Goal: Task Accomplishment & Management: Manage account settings

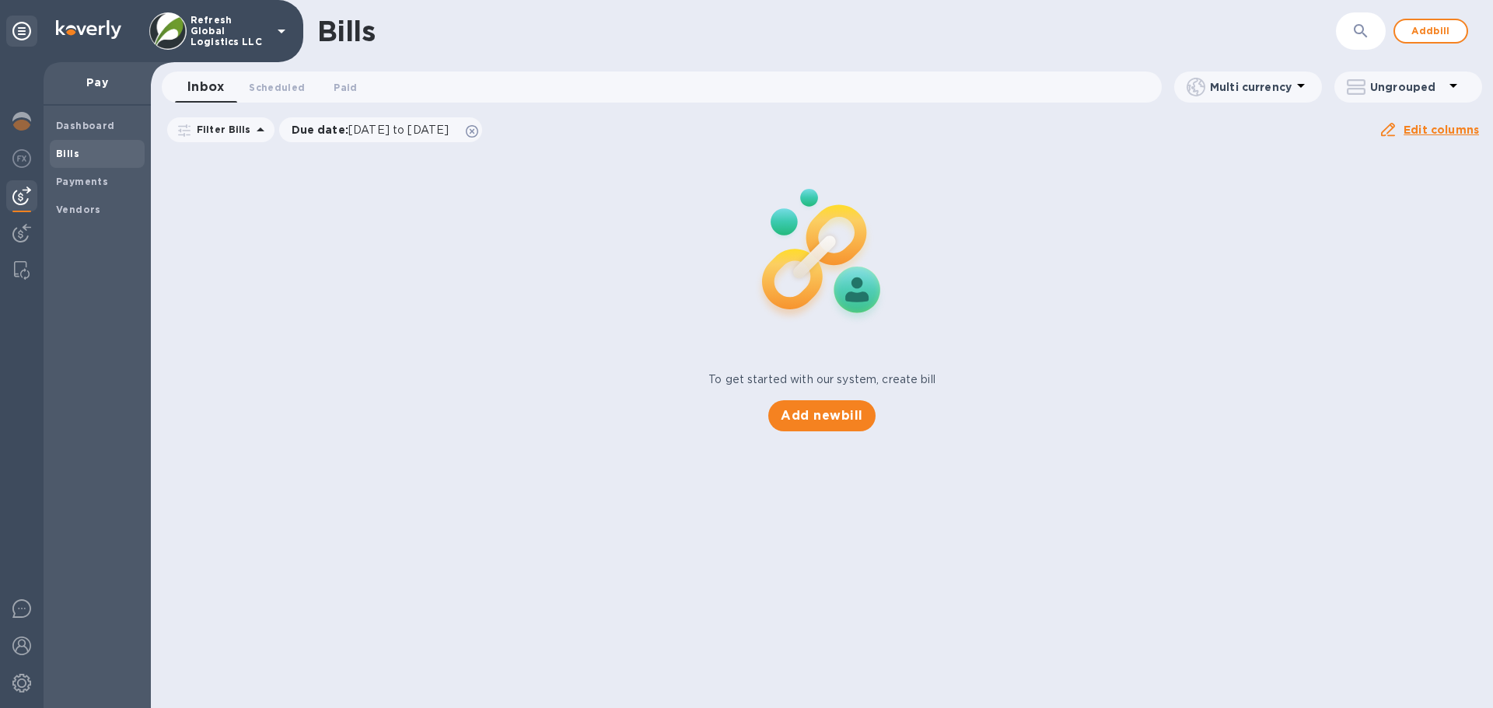
click at [216, 36] on p "Refresh Global Logistics LLC" at bounding box center [230, 31] width 78 height 33
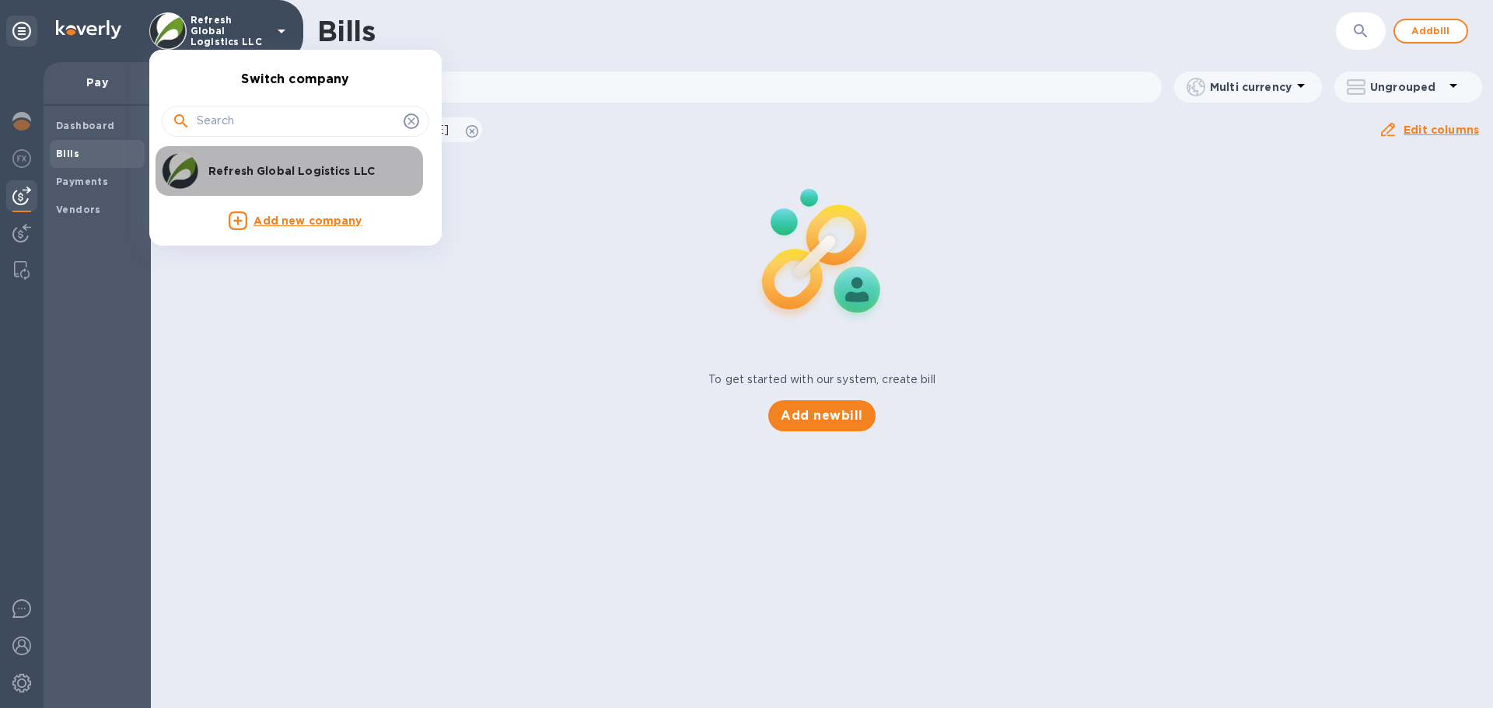
click at [237, 173] on p "Refresh Global Logistics LLC" at bounding box center [306, 171] width 196 height 16
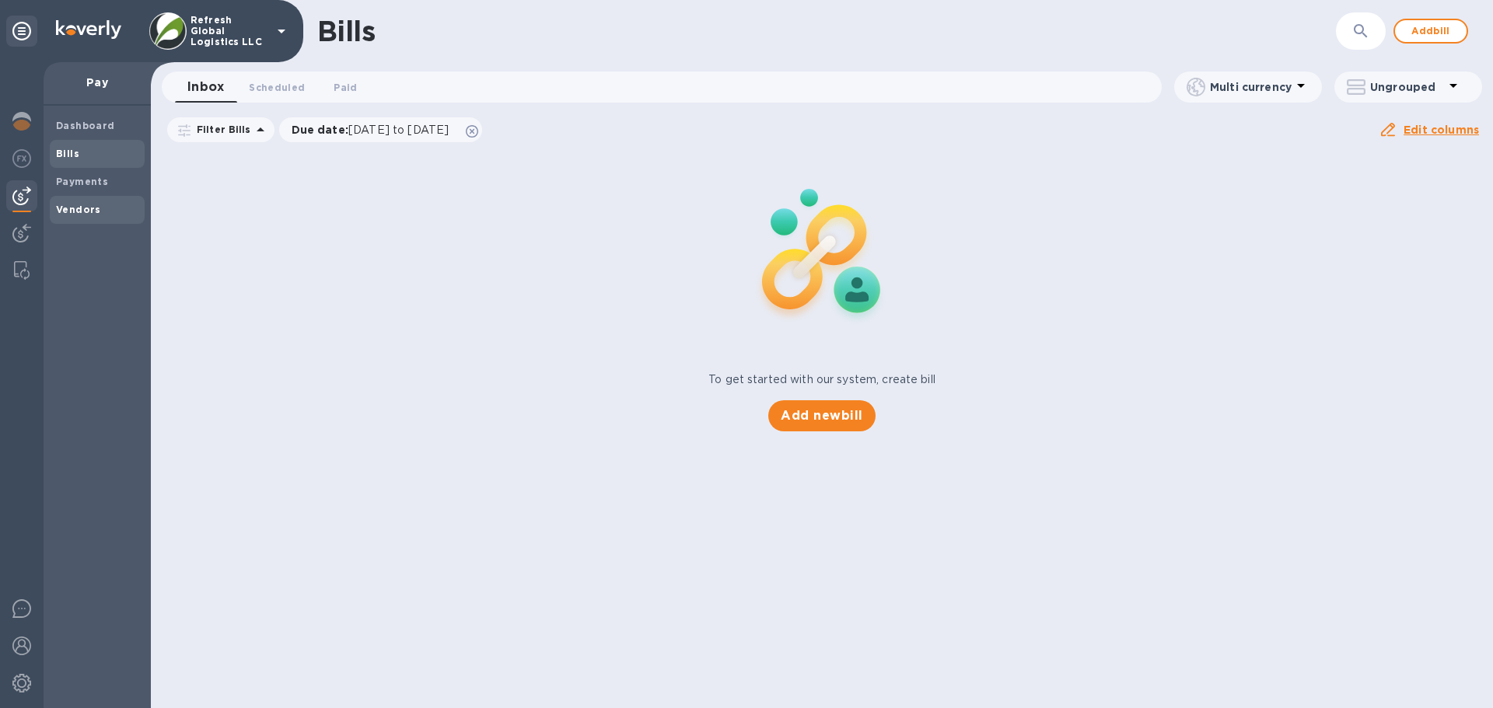
click at [65, 208] on b "Vendors" at bounding box center [78, 210] width 45 height 12
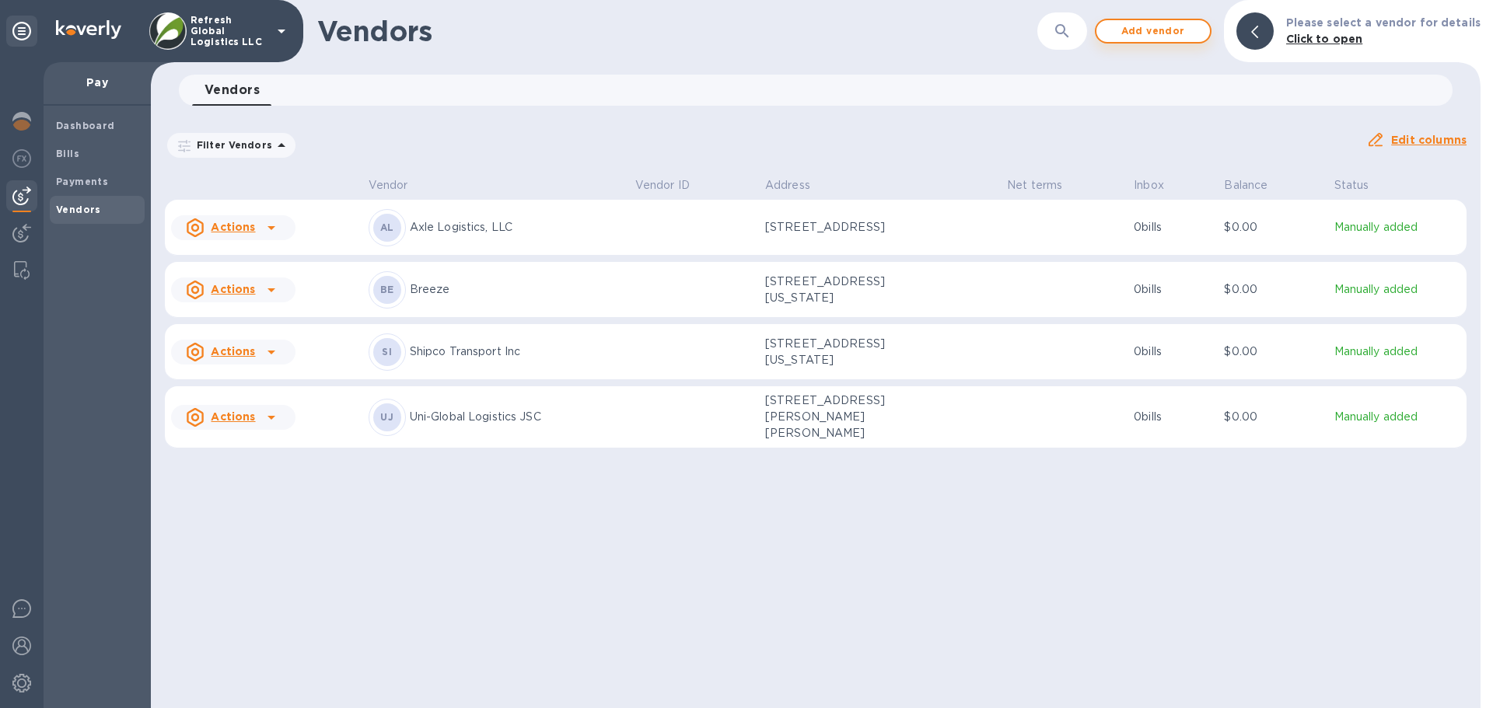
click at [1152, 33] on span "Add vendor" at bounding box center [1153, 31] width 89 height 19
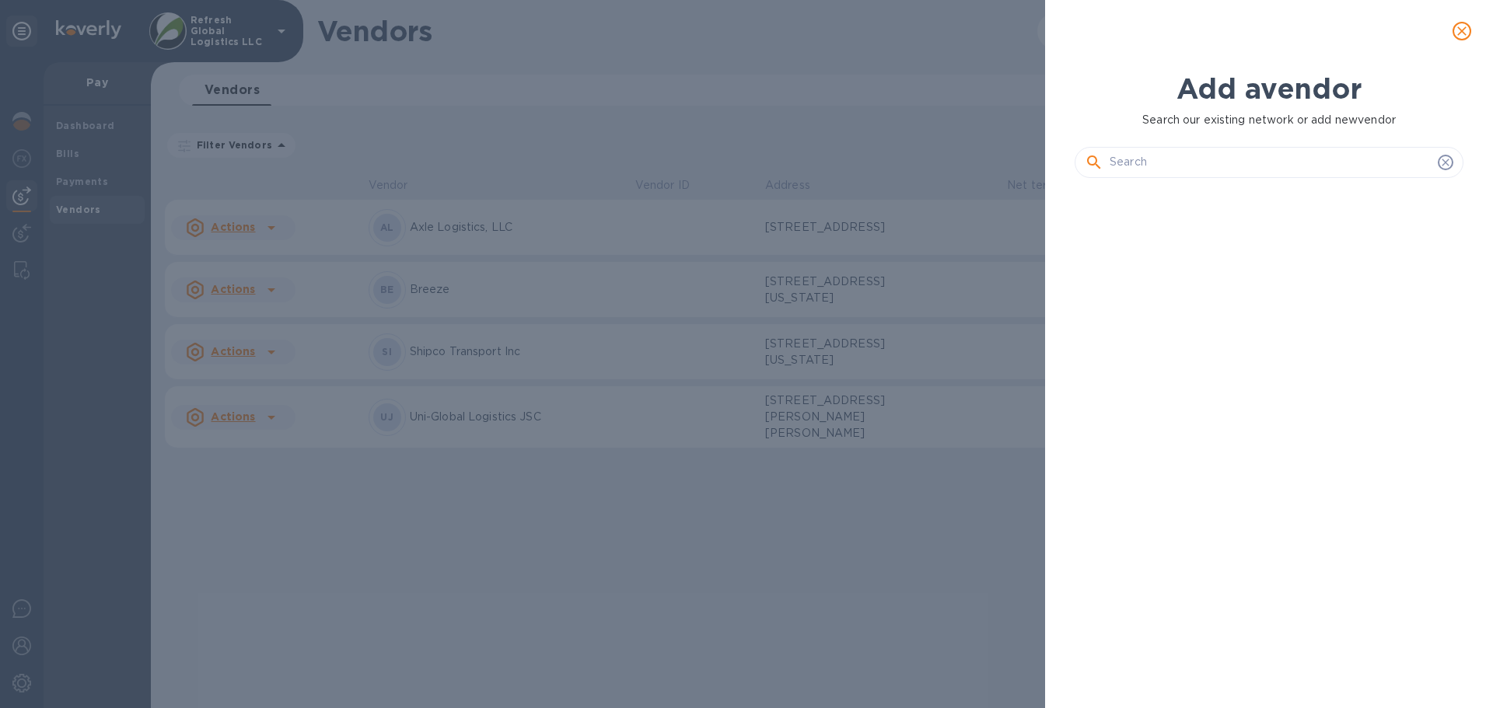
scroll to position [465, 395]
click at [1164, 159] on input "text" at bounding box center [1271, 162] width 322 height 23
click at [1192, 159] on input "text" at bounding box center [1271, 162] width 322 height 23
paste input "[PERSON_NAME] CUSTOMS BROKERAGE"
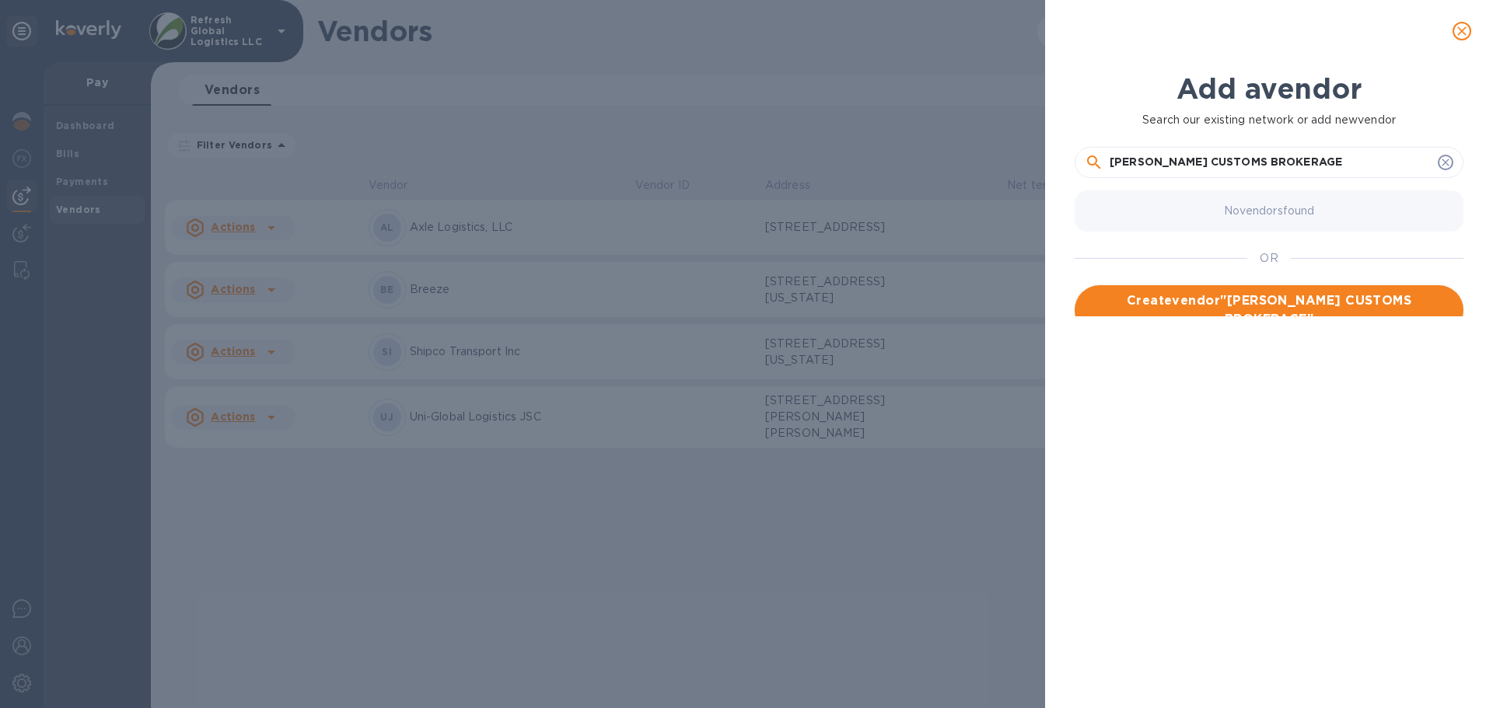
type input "[PERSON_NAME] CUSTOMS BROKERAGE"
click at [1255, 299] on span "Create vendor " [PERSON_NAME] CUSTOMS BROKERAGE "" at bounding box center [1269, 310] width 364 height 37
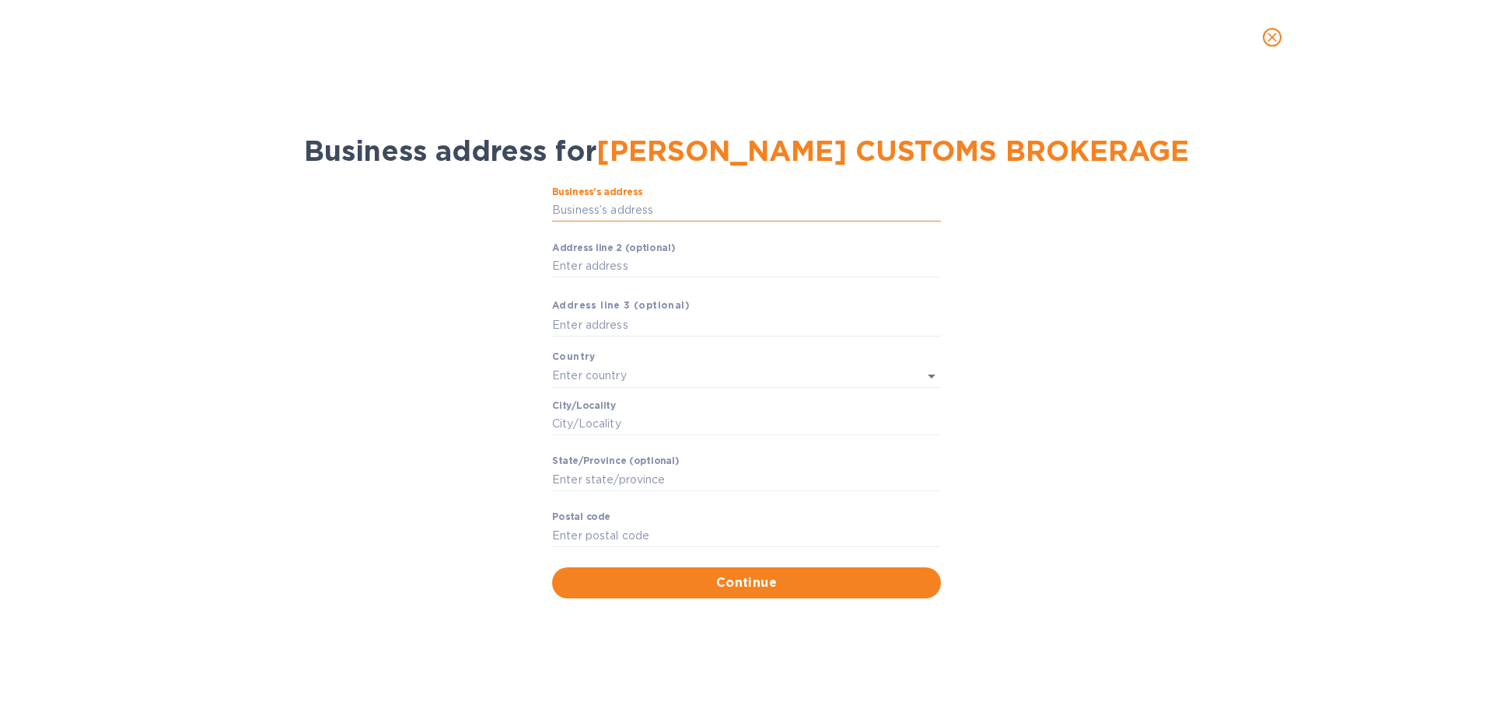
click at [614, 205] on input "Business’s аddress" at bounding box center [746, 210] width 389 height 23
click at [622, 206] on input "Business’s аddress" at bounding box center [746, 210] width 389 height 23
paste input "[STREET_ADDRESS][PERSON_NAME]"
type input "[STREET_ADDRESS][PERSON_NAME]"
type input "[GEOGRAPHIC_DATA]"
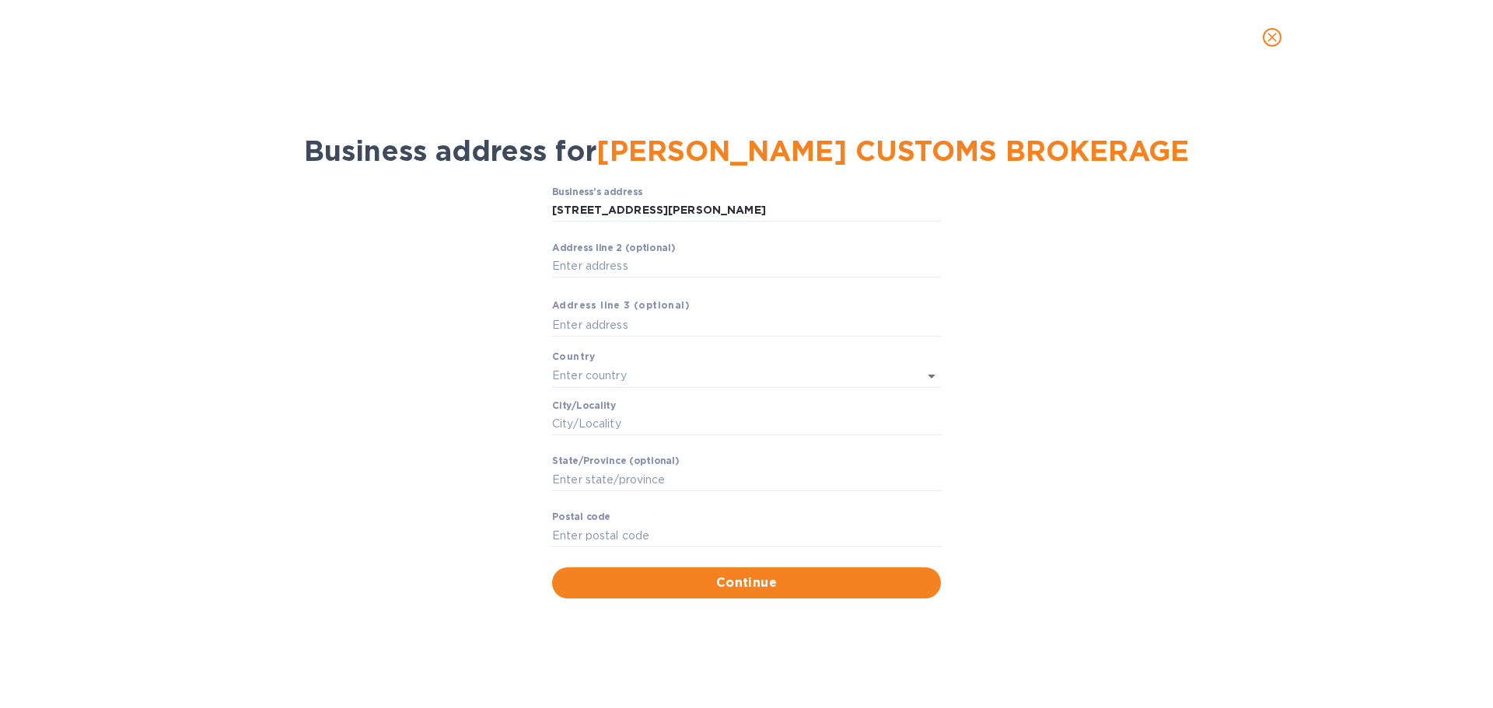
type input "[PERSON_NAME]"
type input "GA"
type input "30224"
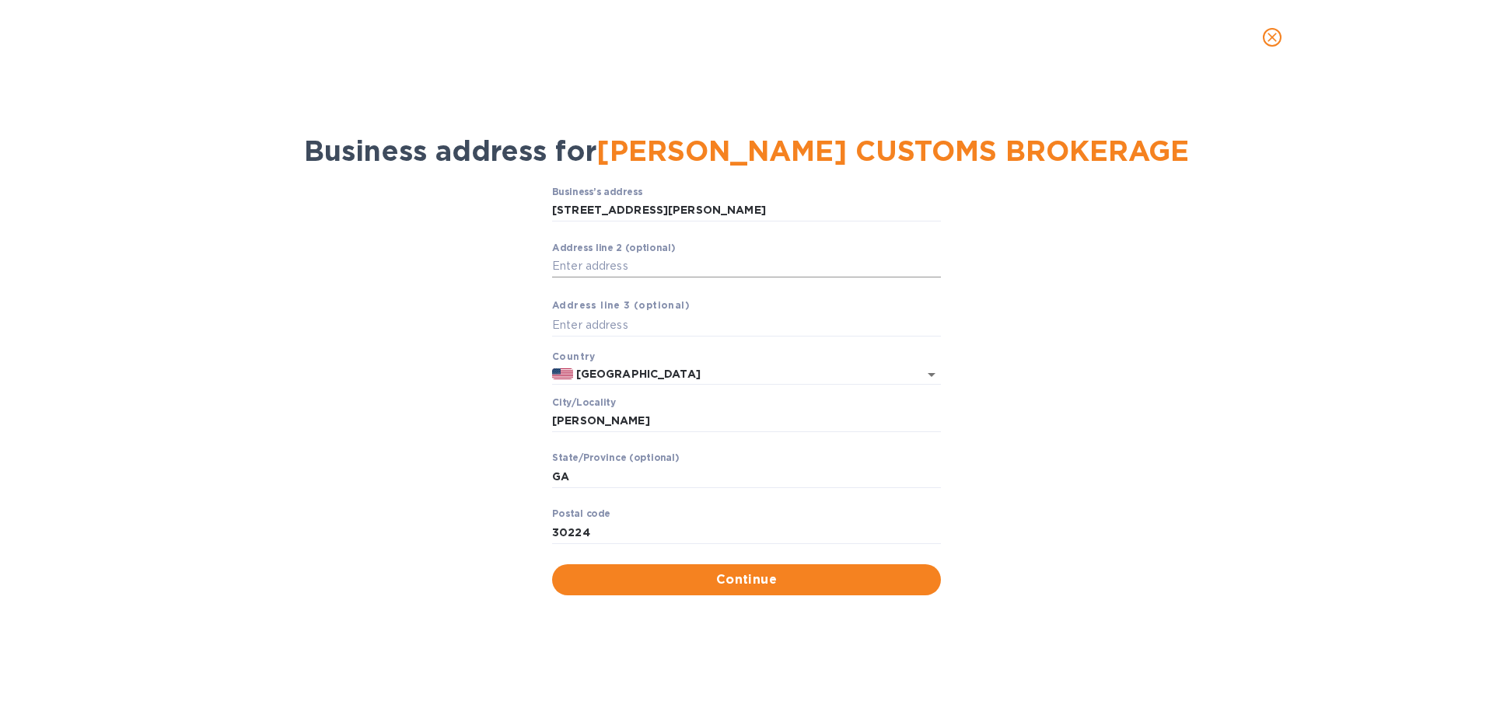
click at [594, 263] on input "Аddress line 2 (optional)" at bounding box center [746, 266] width 389 height 23
type input "Suite A"
click at [597, 535] on input "30224" at bounding box center [746, 532] width 389 height 23
type input "30223"
click at [733, 576] on span "Continue" at bounding box center [747, 580] width 364 height 19
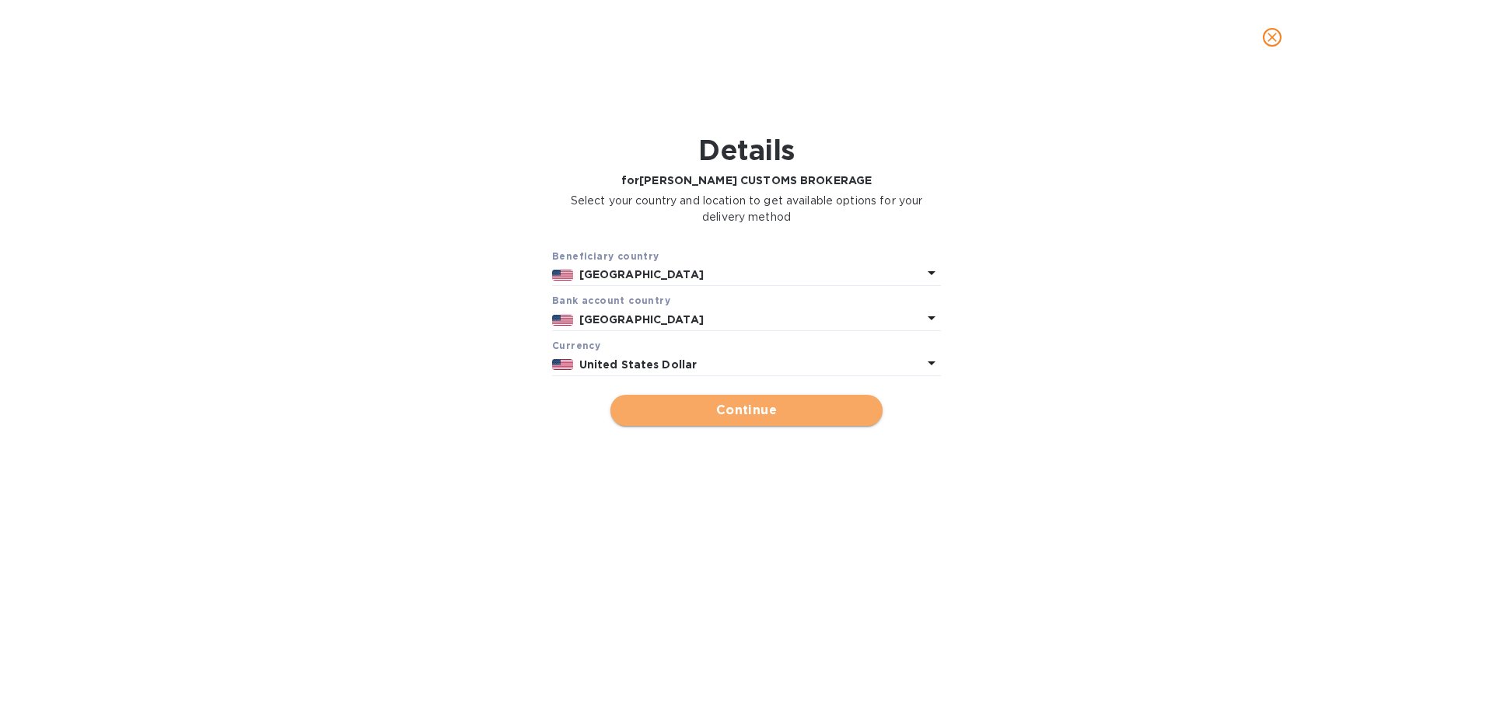
click at [722, 411] on span "Continue" at bounding box center [746, 410] width 247 height 19
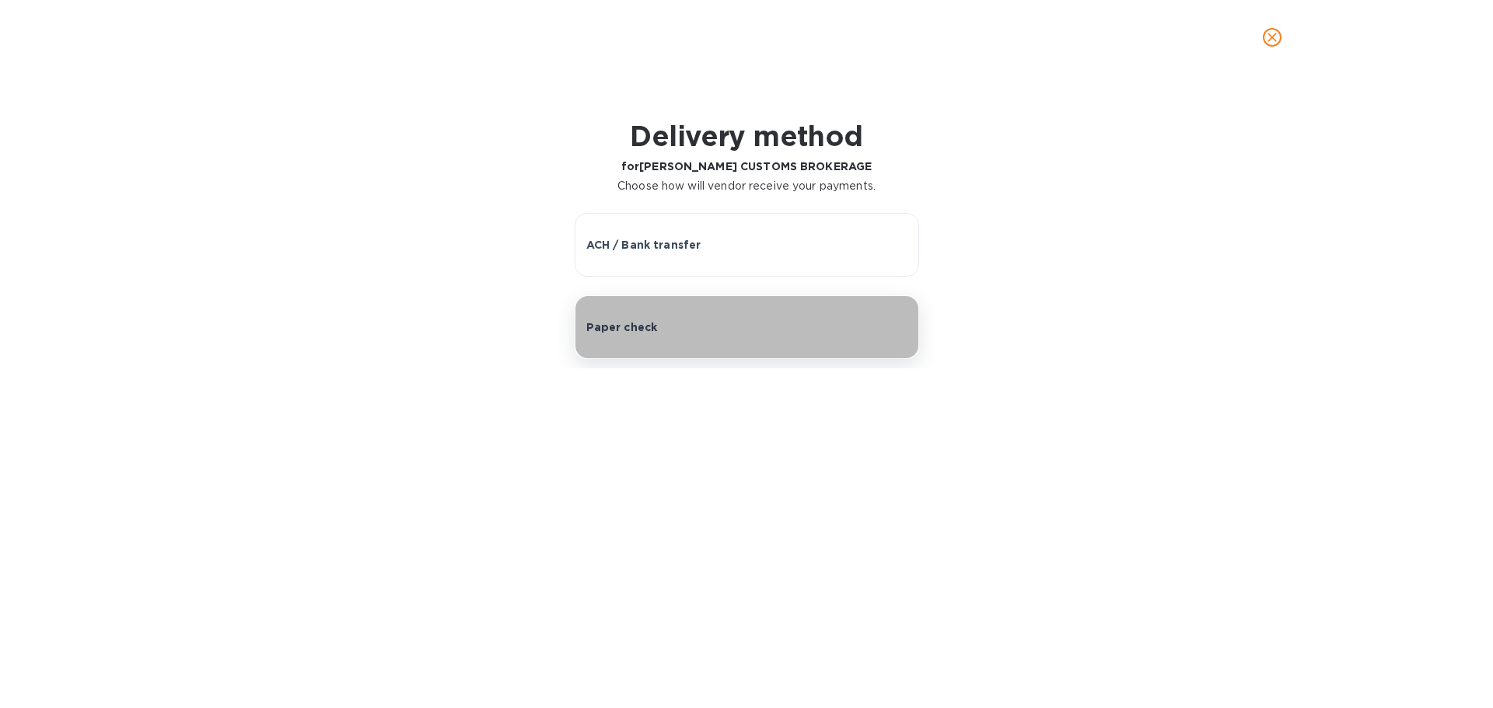
click at [681, 320] on div "Paper check" at bounding box center [746, 328] width 321 height 16
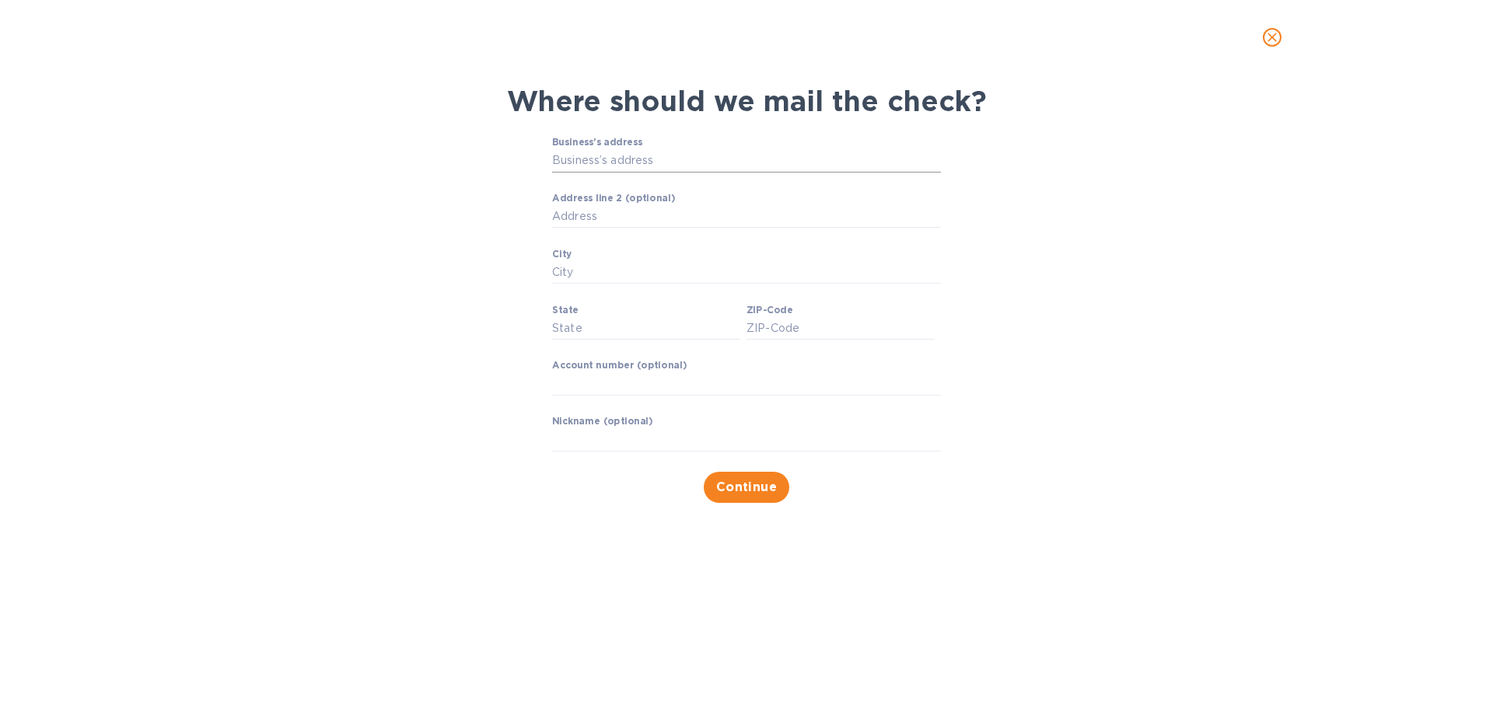
click at [635, 163] on input "Business’s address" at bounding box center [746, 160] width 389 height 23
paste input "[STREET_ADDRESS][PERSON_NAME]"
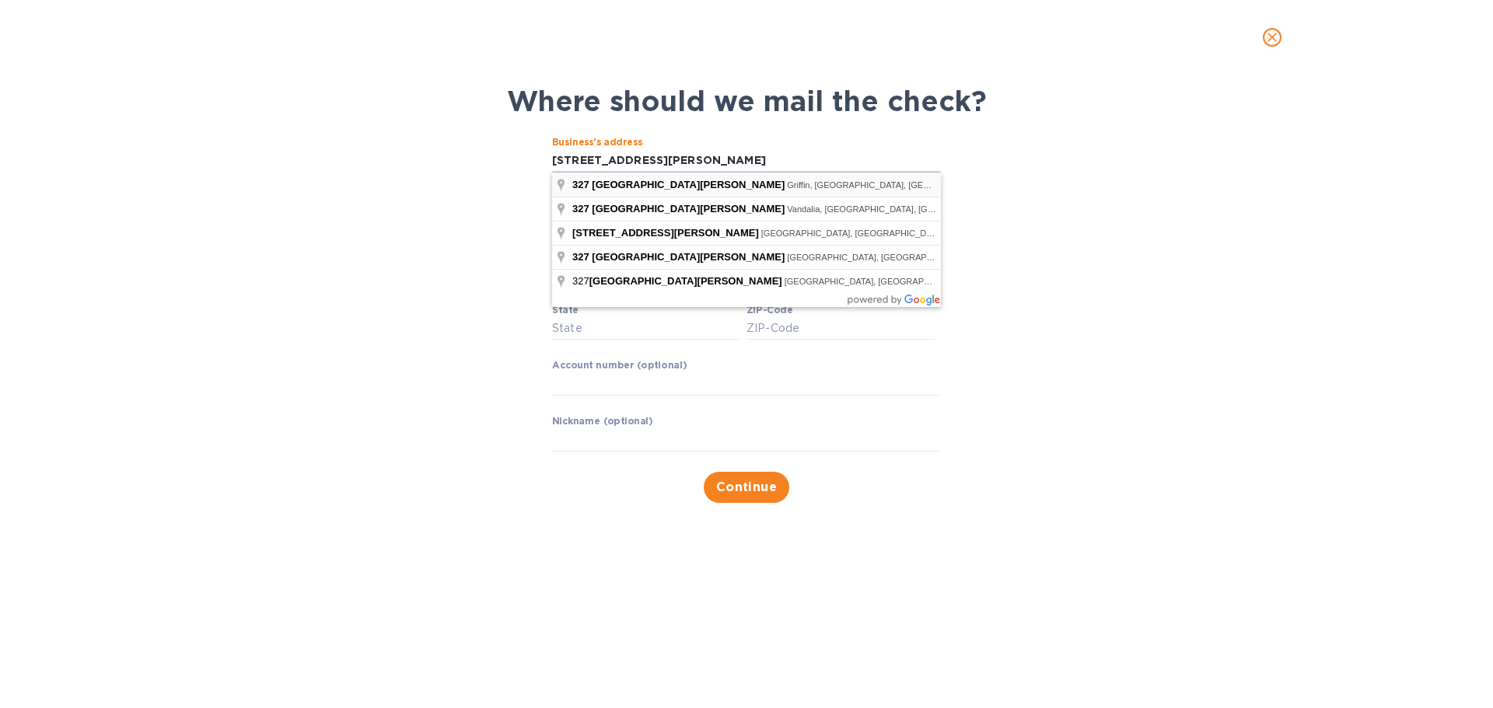
type input "[STREET_ADDRESS][PERSON_NAME]"
type input "[PERSON_NAME]"
type input "GA"
type input "30224"
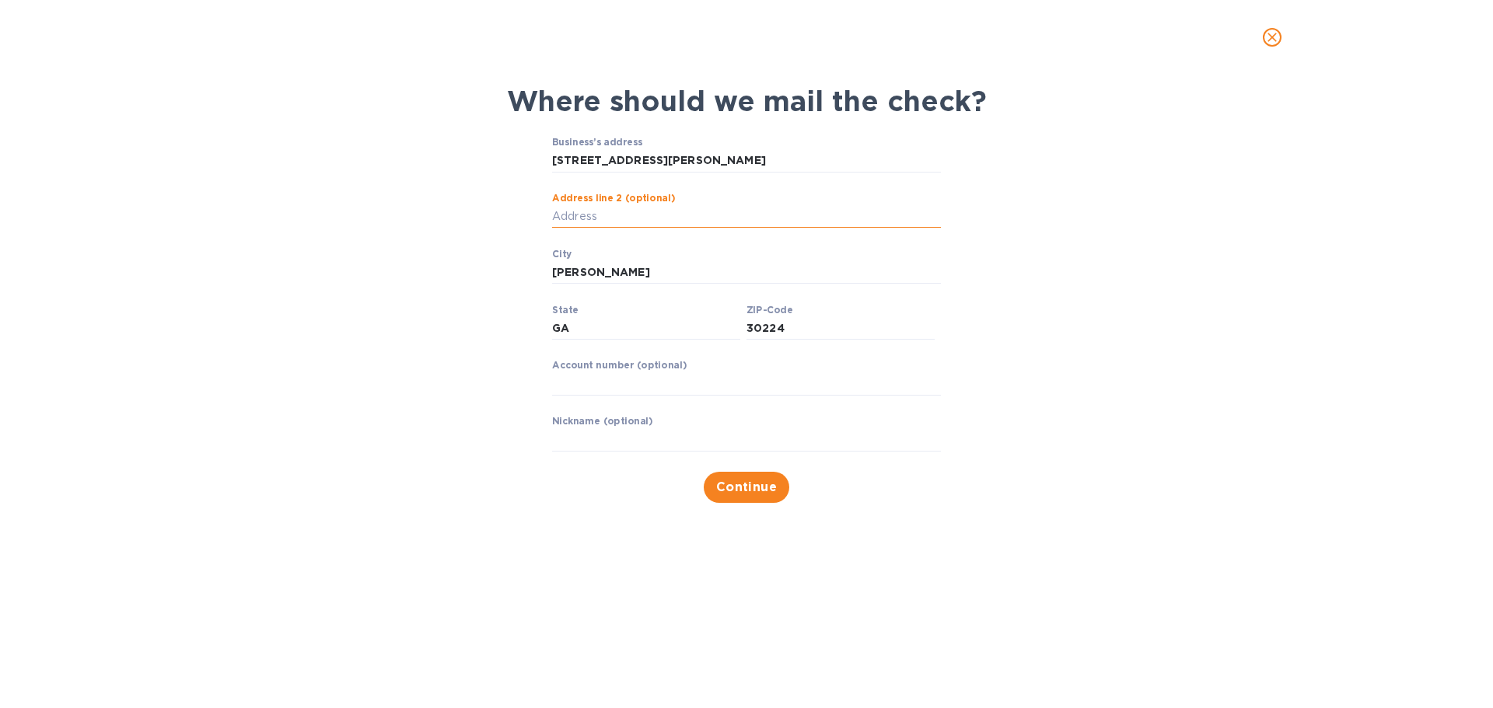
click at [592, 212] on input "Address line 2 (optional)" at bounding box center [746, 216] width 389 height 23
type input "Suite A"
click at [796, 334] on input "30224" at bounding box center [841, 328] width 188 height 23
type input "30223"
click at [566, 444] on input "text" at bounding box center [746, 440] width 389 height 23
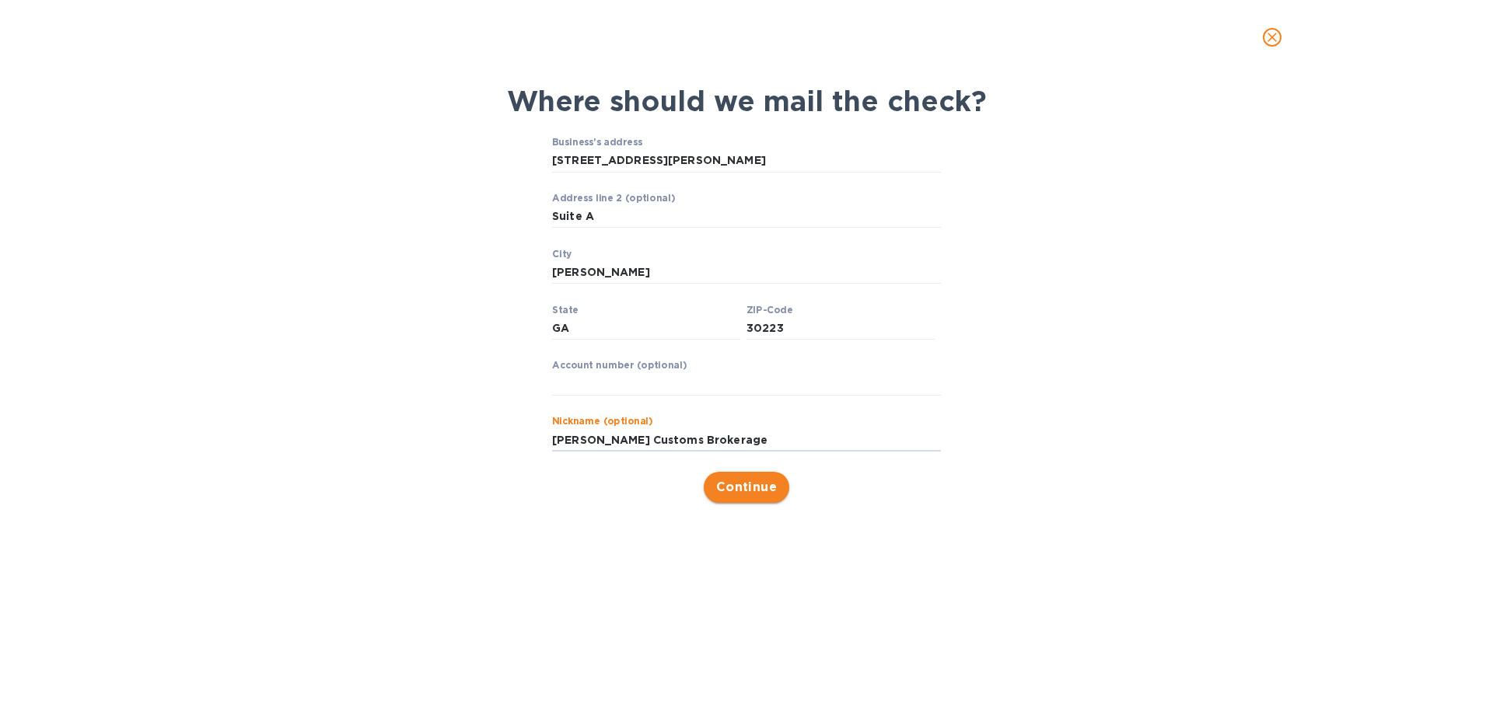
type input "[PERSON_NAME] Customs Brokerage"
click at [734, 474] on button "Continue" at bounding box center [747, 487] width 86 height 31
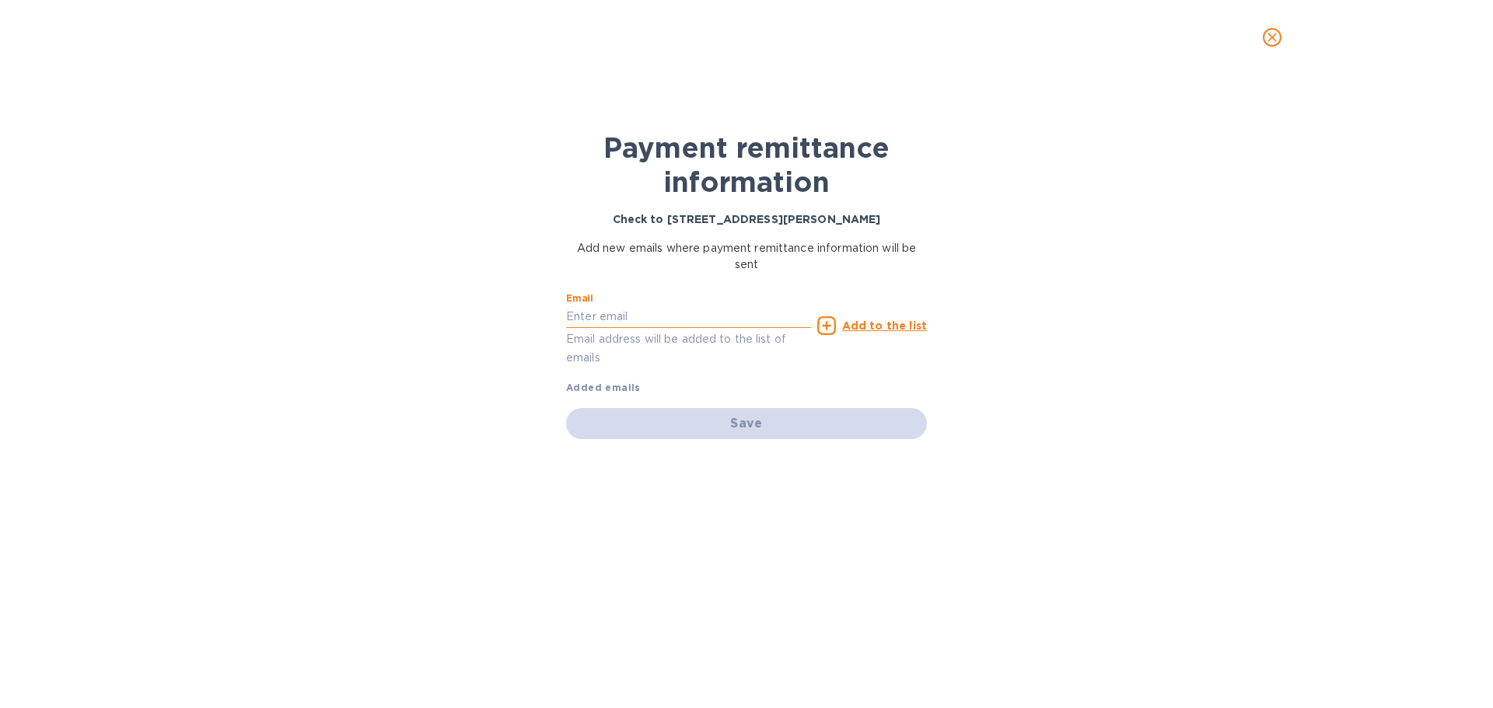
click at [607, 314] on input "text" at bounding box center [688, 317] width 245 height 23
click at [1273, 34] on icon "close" at bounding box center [1273, 38] width 16 height 16
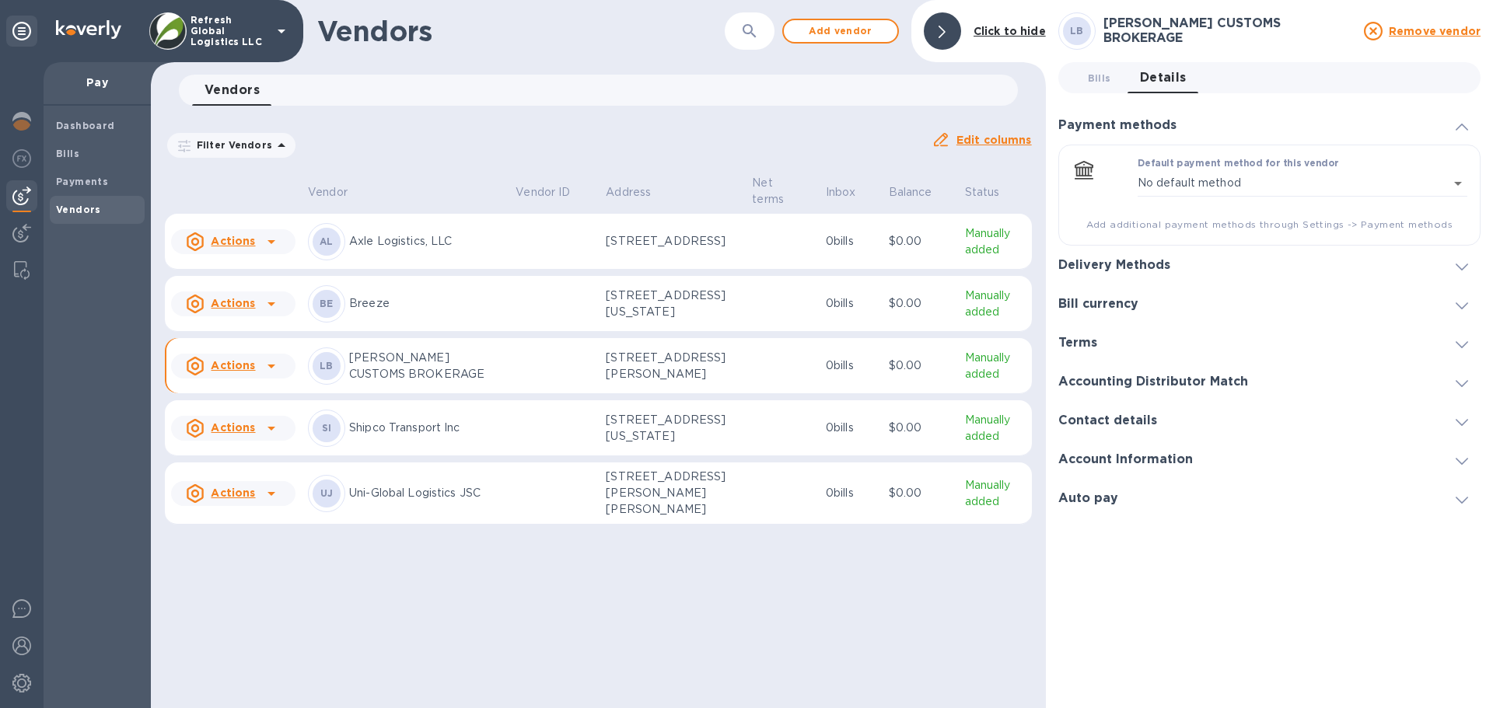
click at [270, 369] on icon at bounding box center [272, 367] width 8 height 4
click at [971, 380] on div at bounding box center [746, 354] width 1493 height 708
click at [631, 378] on p "[STREET_ADDRESS][PERSON_NAME]" at bounding box center [673, 366] width 134 height 33
click at [1462, 268] on icon at bounding box center [1462, 267] width 12 height 7
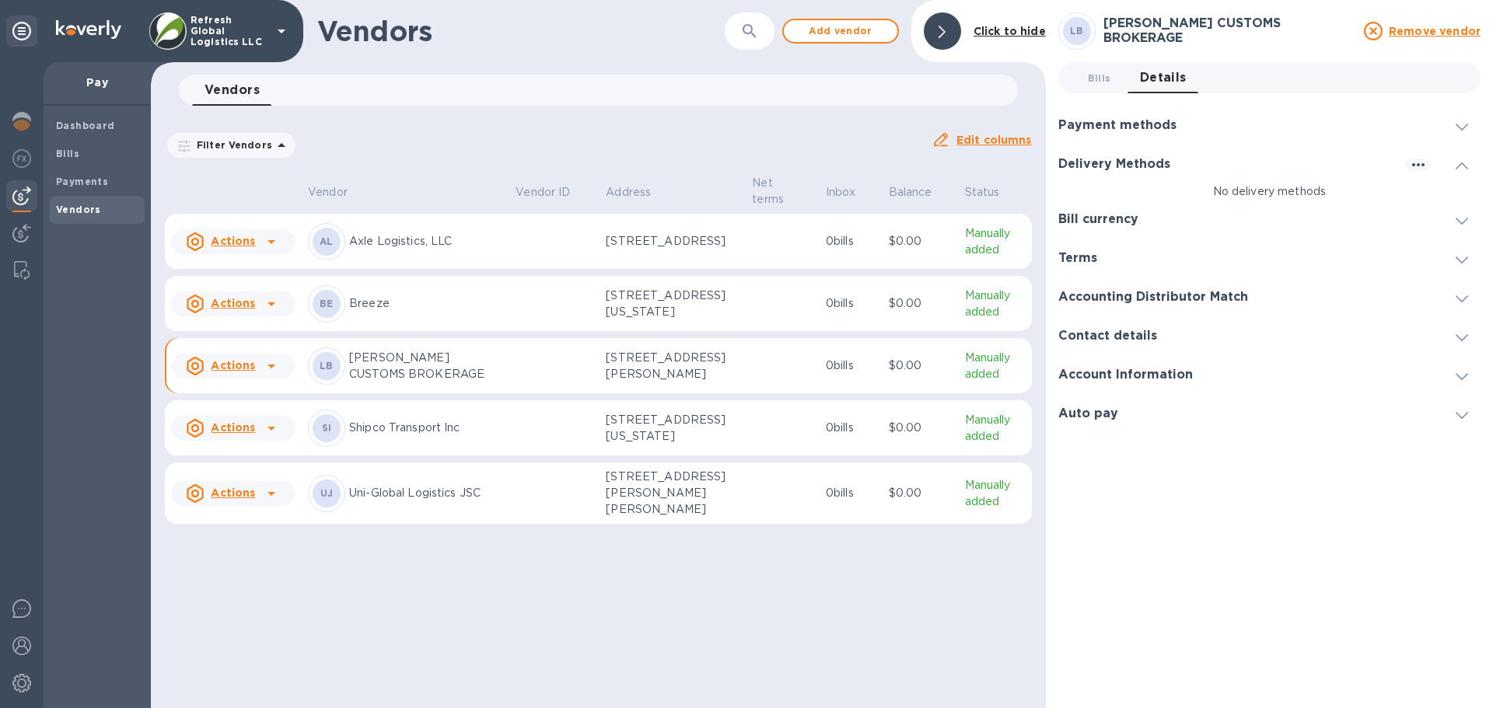
click at [1469, 119] on div at bounding box center [1461, 125] width 37 height 16
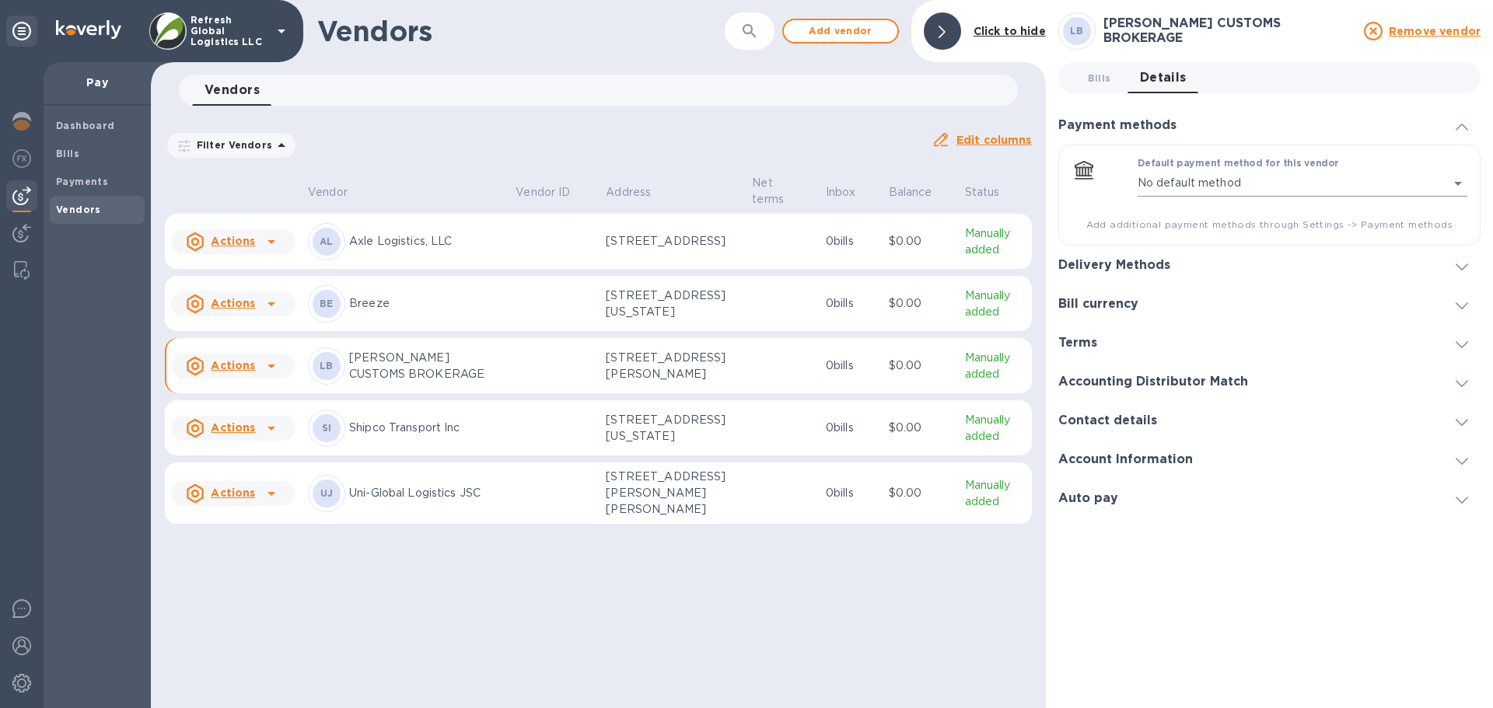
click at [1462, 189] on body "Refresh Global Logistics LLC Pay Dashboard Bills Payments Vendors Vendors ​ Add…" at bounding box center [746, 354] width 1493 height 708
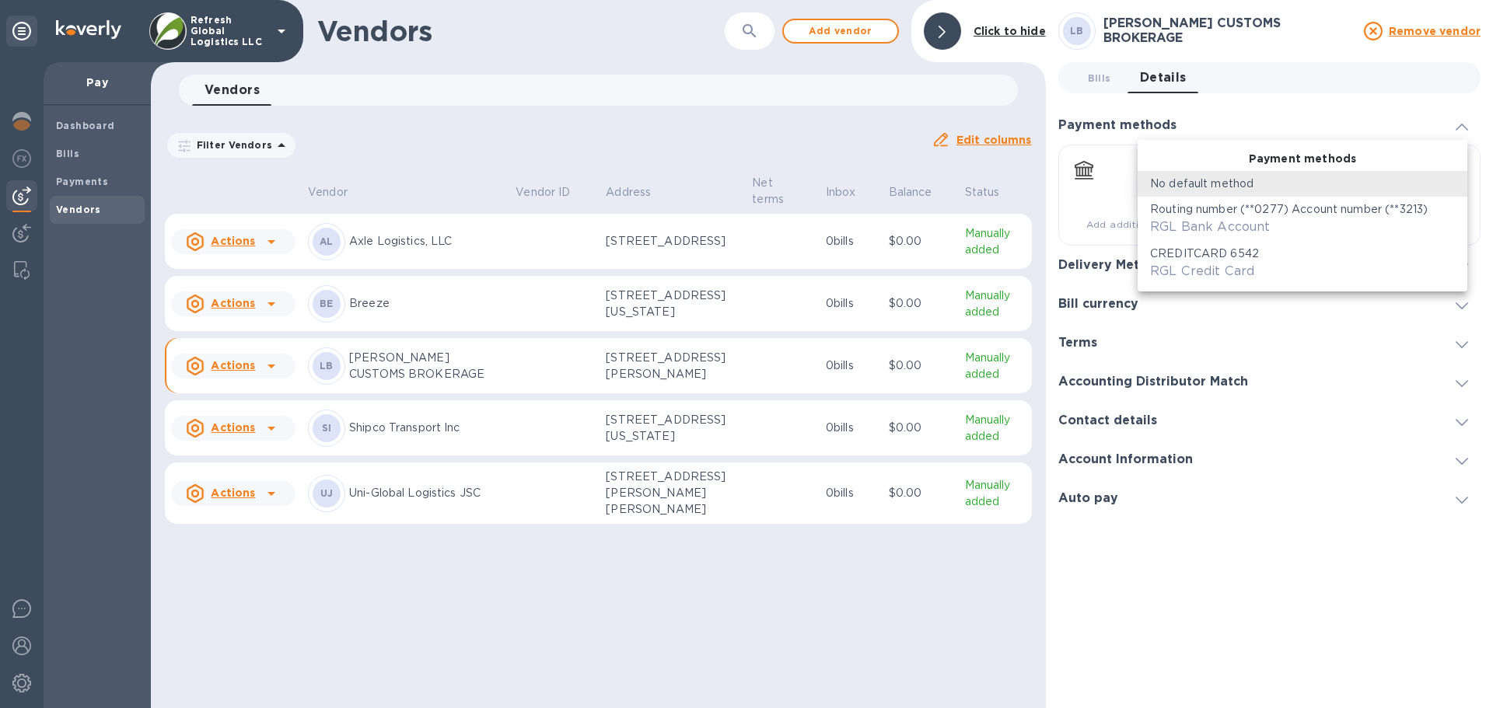
click at [1293, 219] on div "Routing number (**0277) Account number (**3213) RGL Bank Account" at bounding box center [1302, 218] width 305 height 35
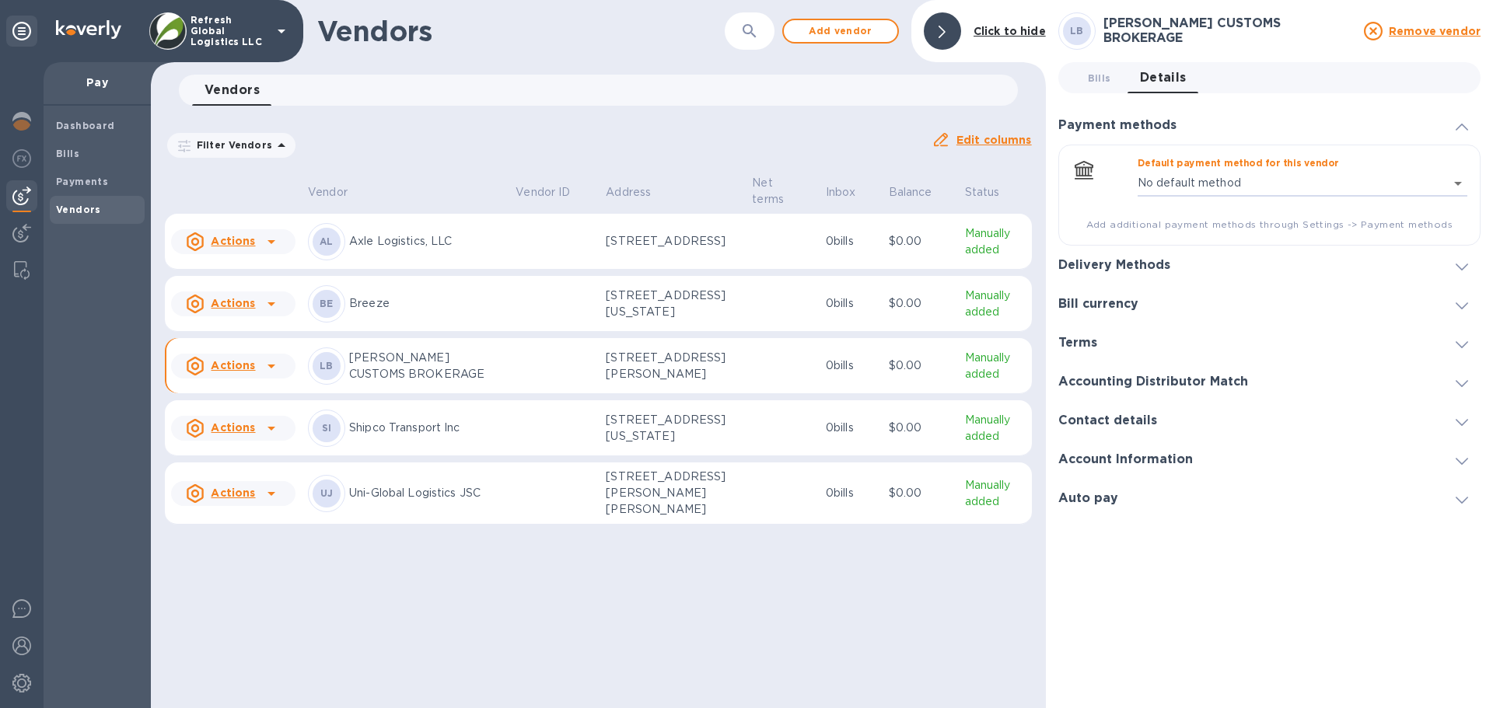
type input "1117811750264379991198815467900016"
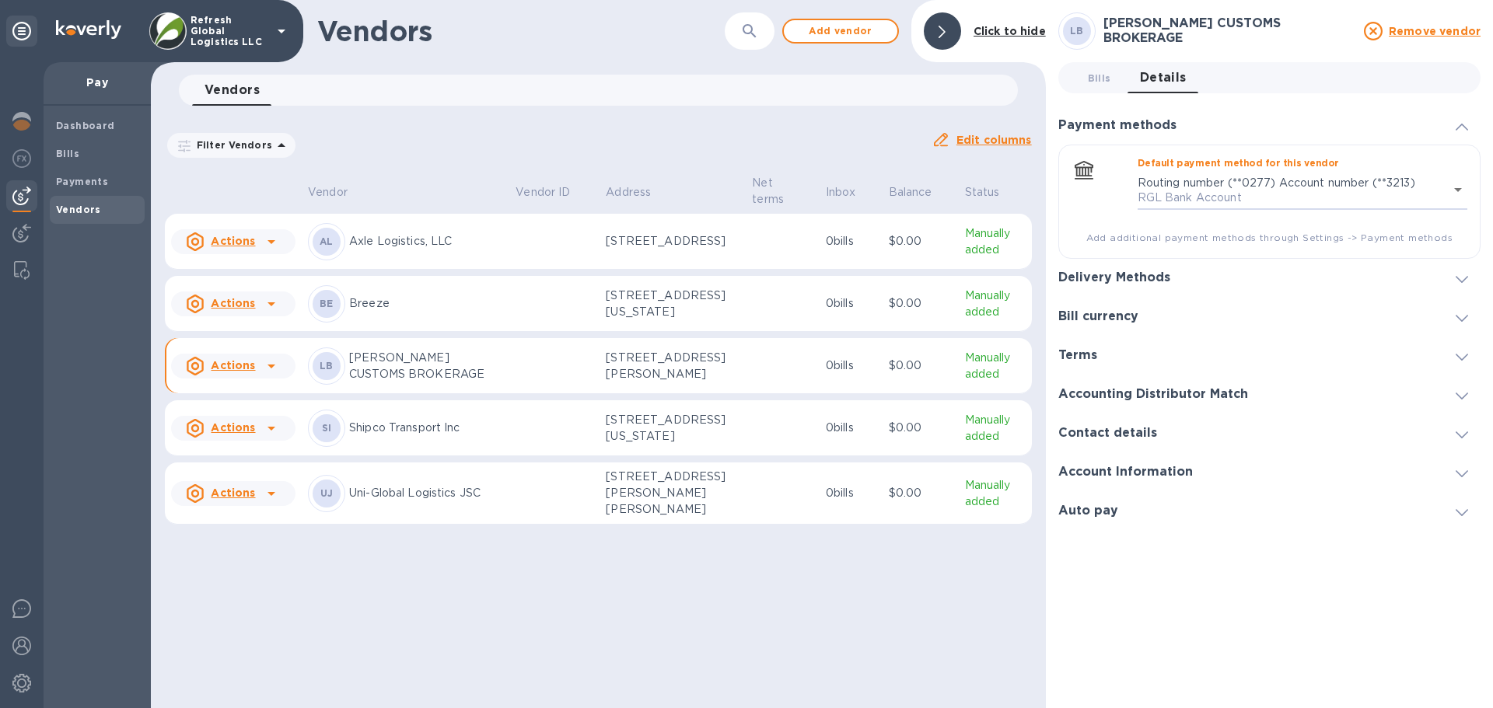
click at [1454, 278] on div at bounding box center [1461, 279] width 37 height 16
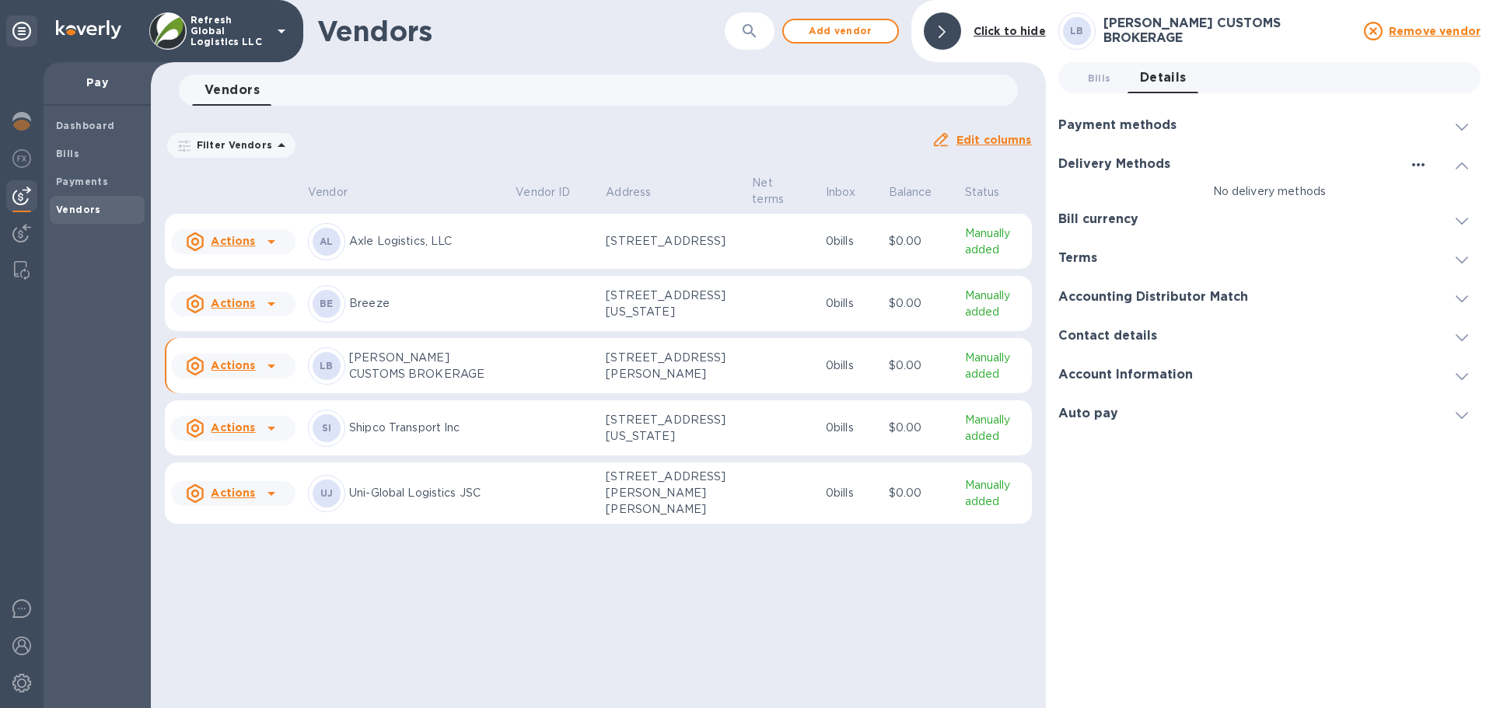
click at [1422, 161] on icon "button" at bounding box center [1418, 165] width 19 height 19
click at [1435, 197] on p "Add new" at bounding box center [1437, 197] width 51 height 16
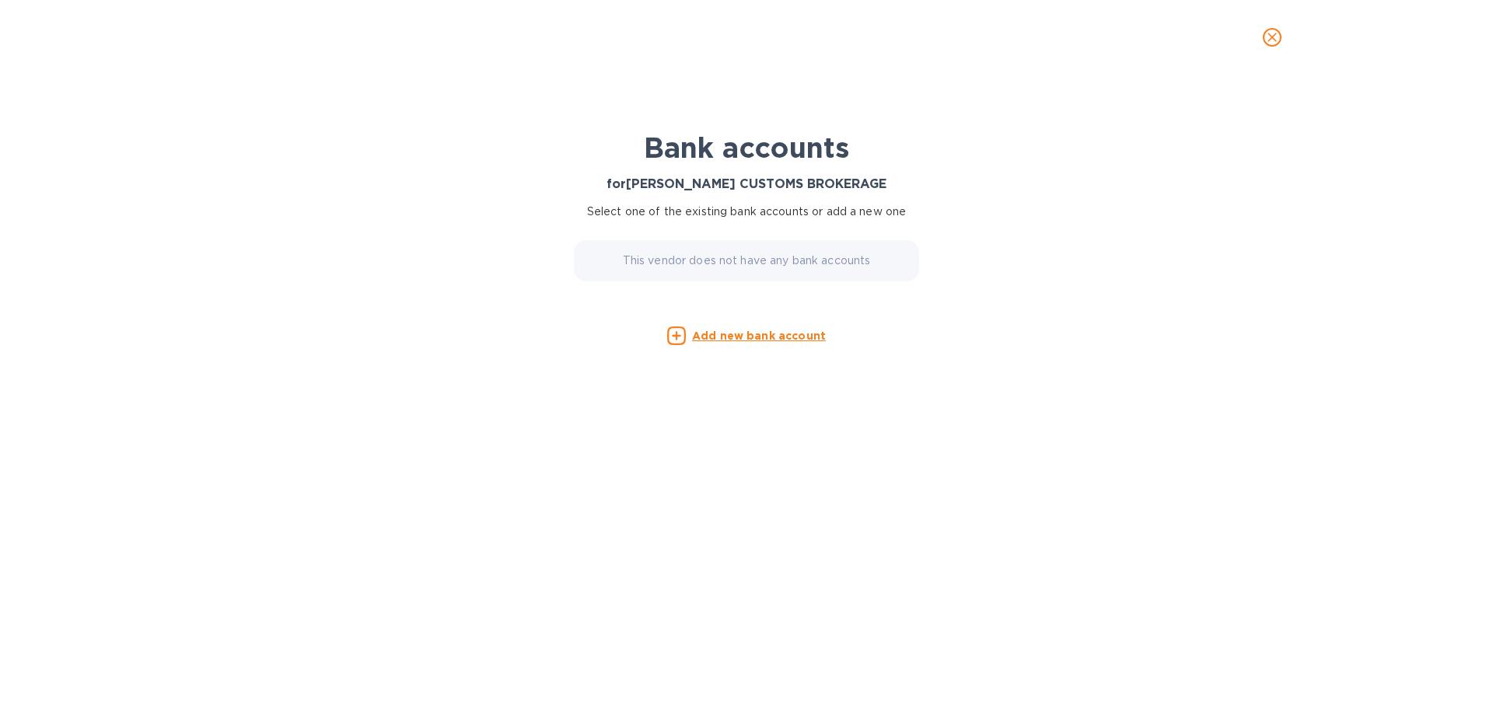
click at [1266, 42] on icon "close" at bounding box center [1273, 38] width 16 height 16
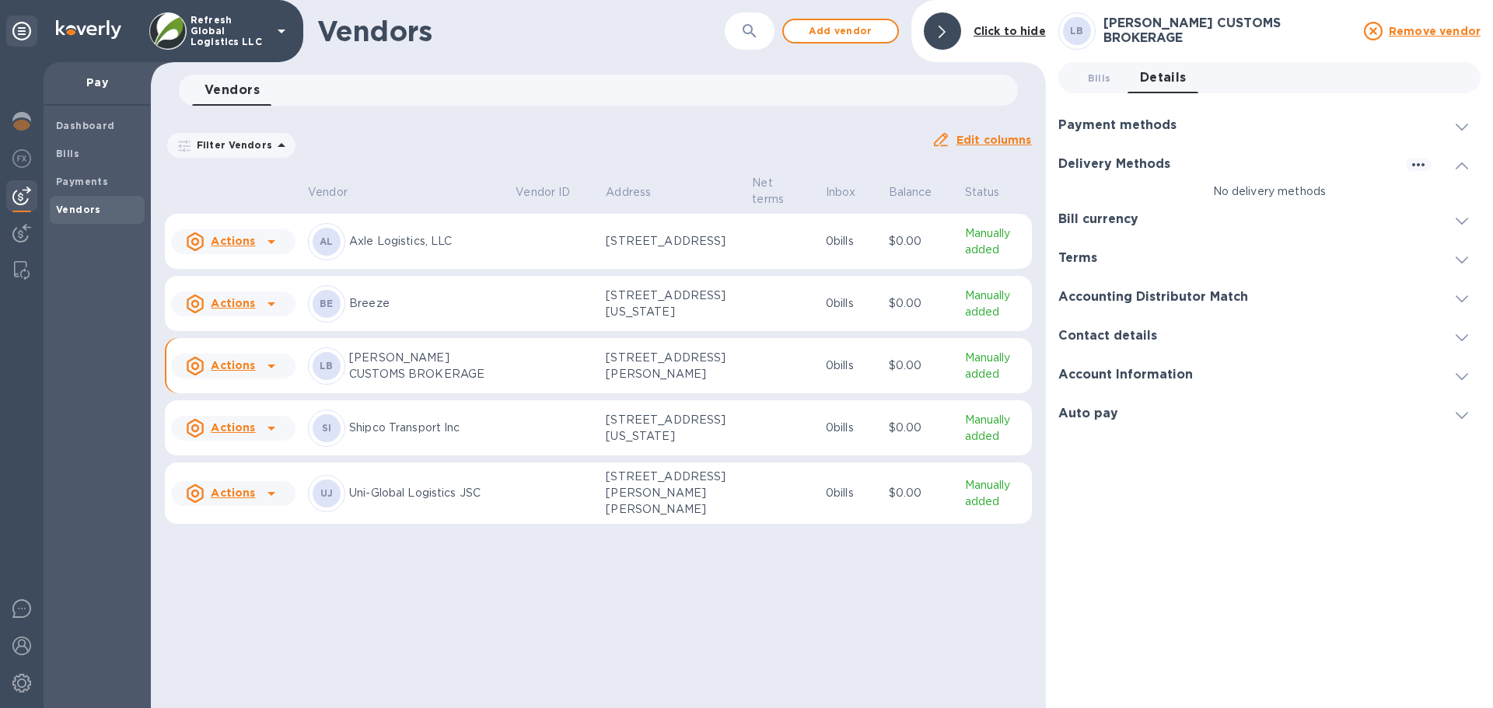
click at [1465, 220] on icon at bounding box center [1462, 221] width 12 height 7
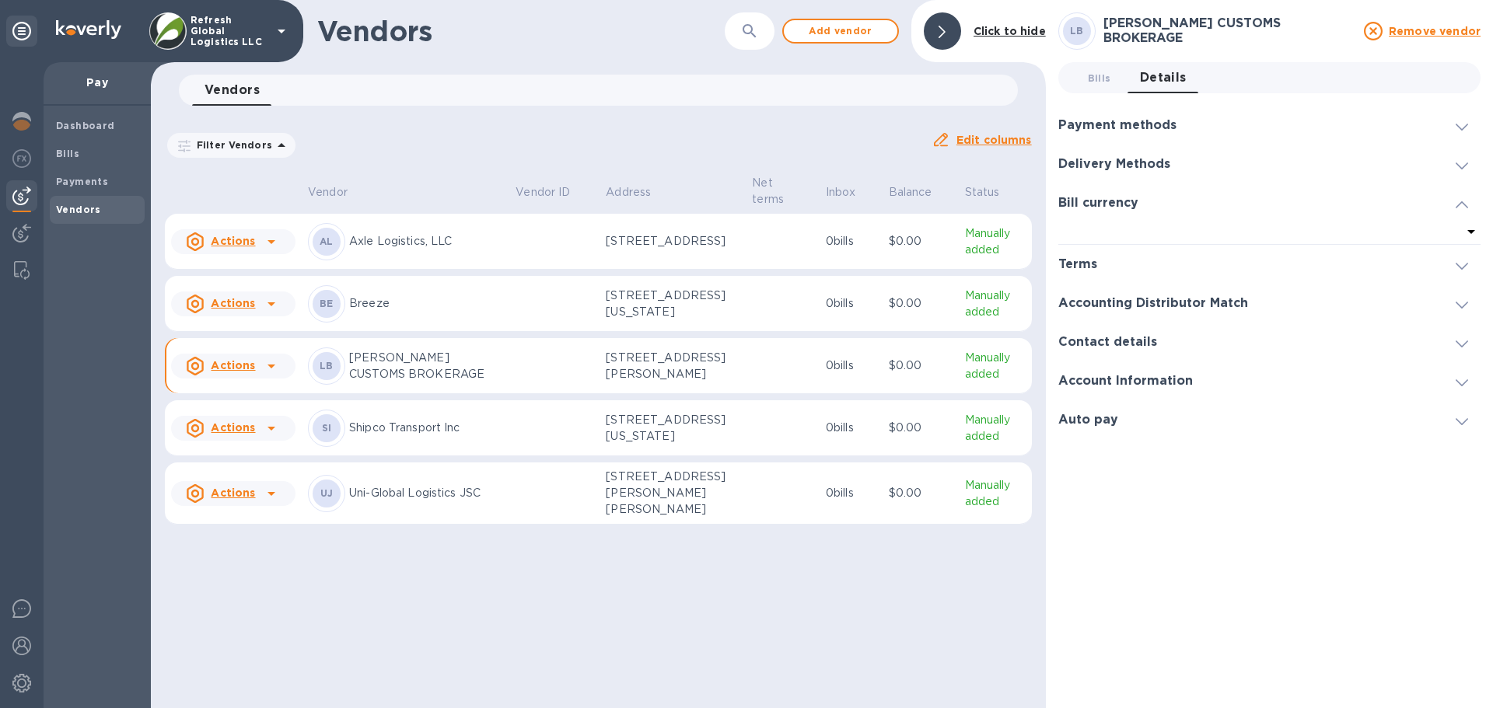
click at [1136, 229] on div at bounding box center [1260, 233] width 404 height 22
click at [1217, 455] on div "LB [PERSON_NAME] CUSTOMS BROKERAGE Remove vendor Bills 0 Details 0 Payment meth…" at bounding box center [1269, 354] width 422 height 684
click at [1155, 268] on div "Terms" at bounding box center [1269, 264] width 422 height 39
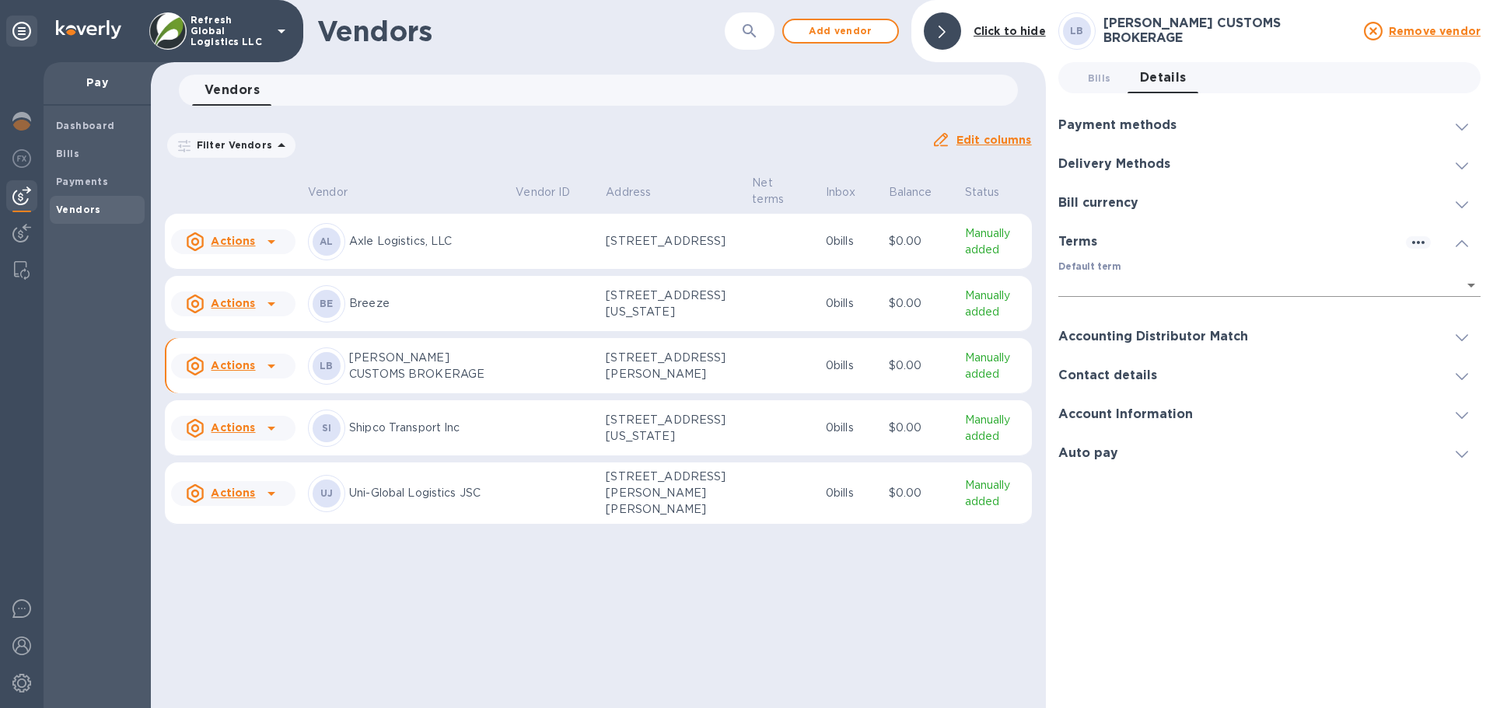
click at [1475, 284] on body "Refresh Global Logistics LLC Pay Dashboard Bills Payments Vendors Vendors ​ Add…" at bounding box center [746, 354] width 1493 height 708
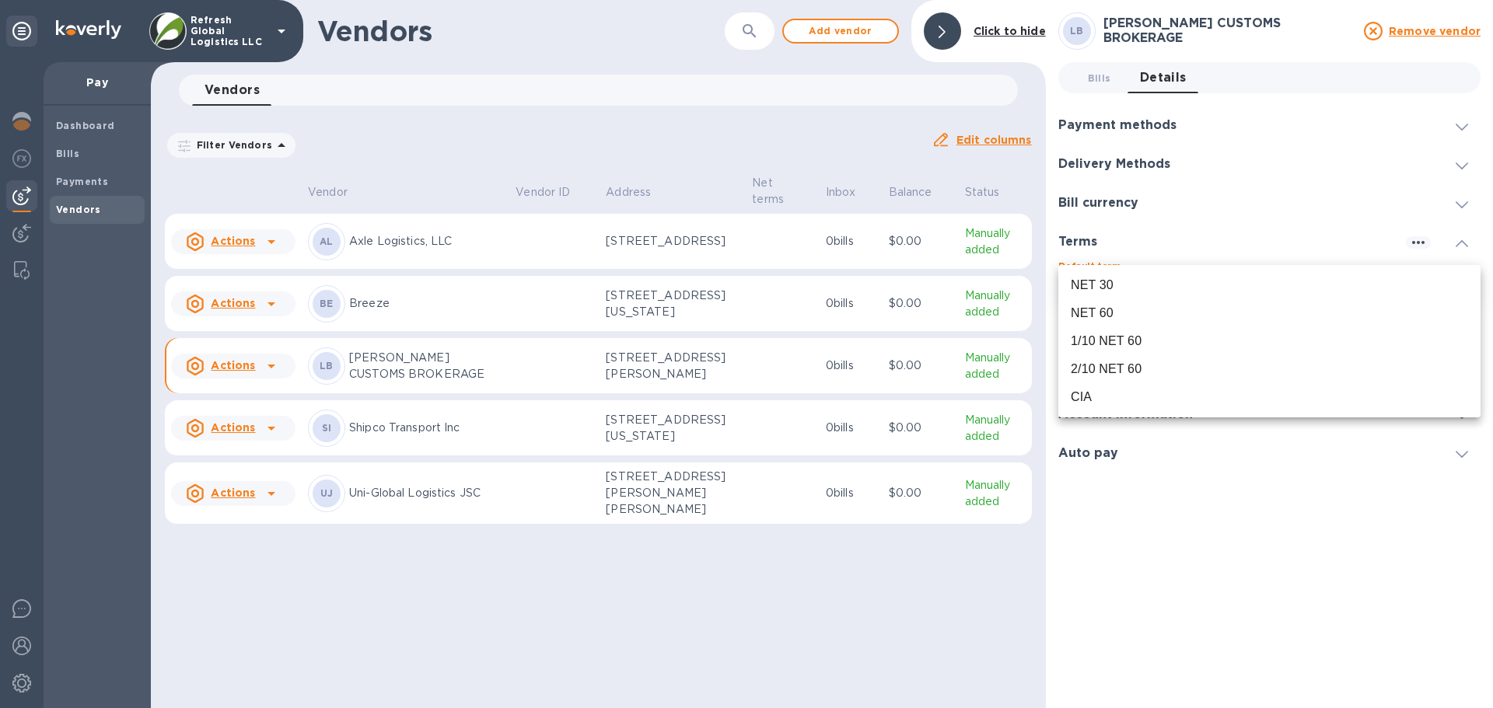
click at [1102, 278] on div "NET 30" at bounding box center [1092, 285] width 43 height 19
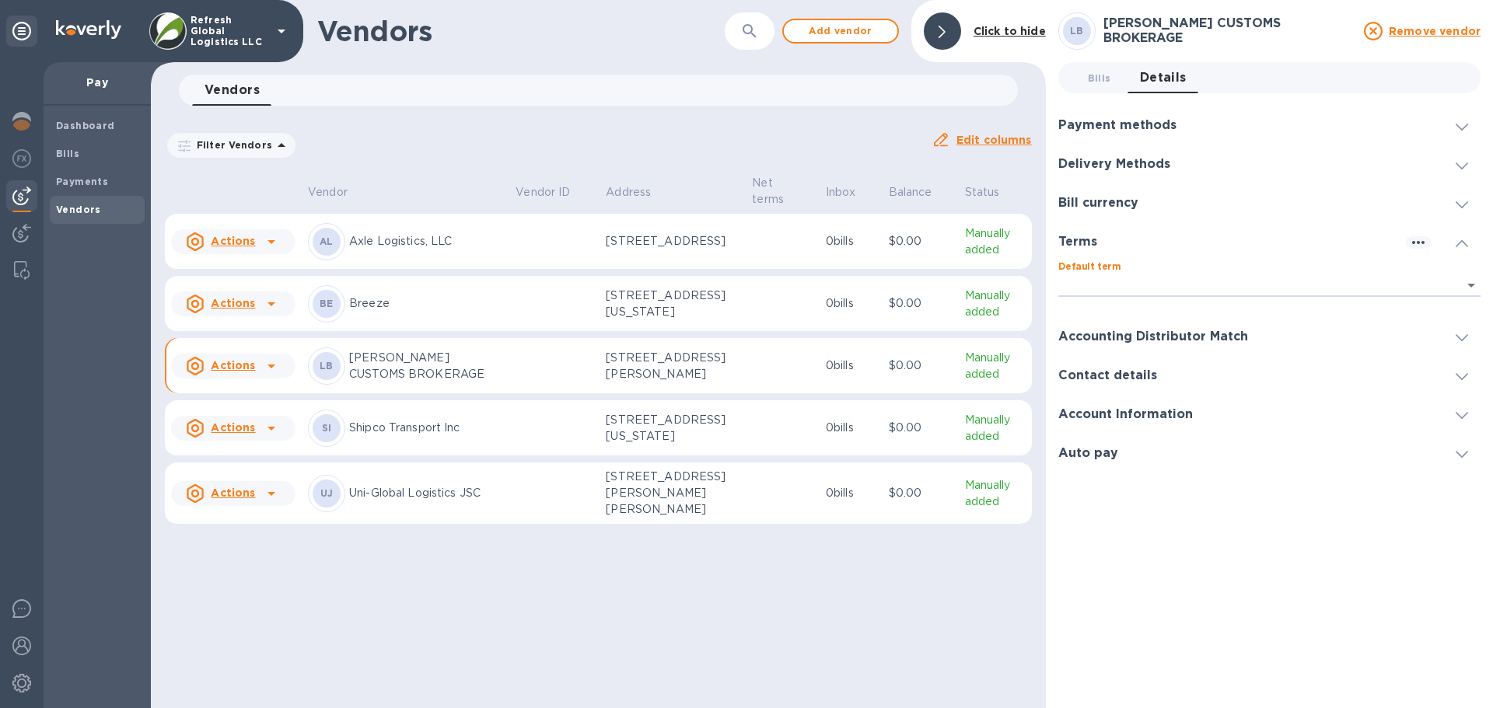
type input "d7d97ade-9def-4edf-b58c-73247063c987"
click at [1463, 334] on icon at bounding box center [1462, 337] width 12 height 7
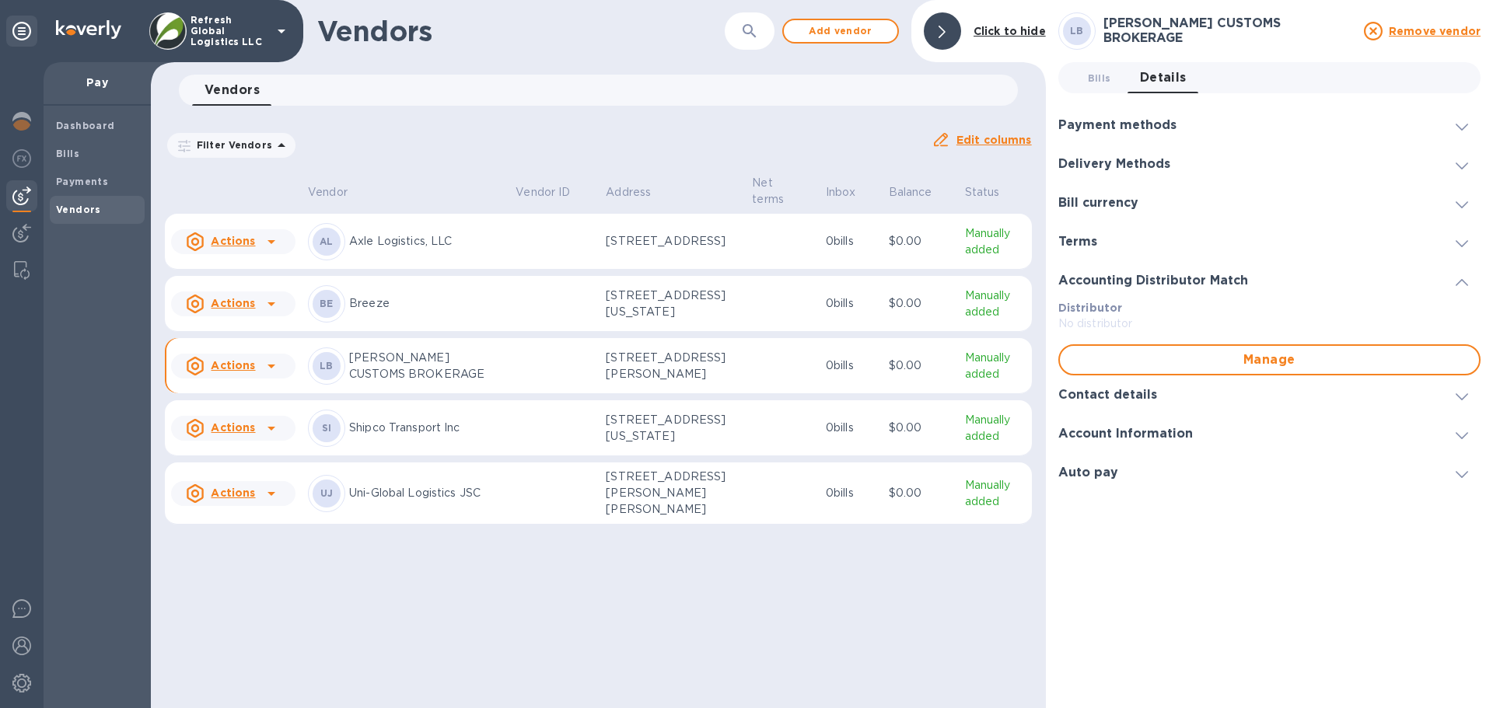
click at [1465, 397] on icon at bounding box center [1462, 397] width 12 height 7
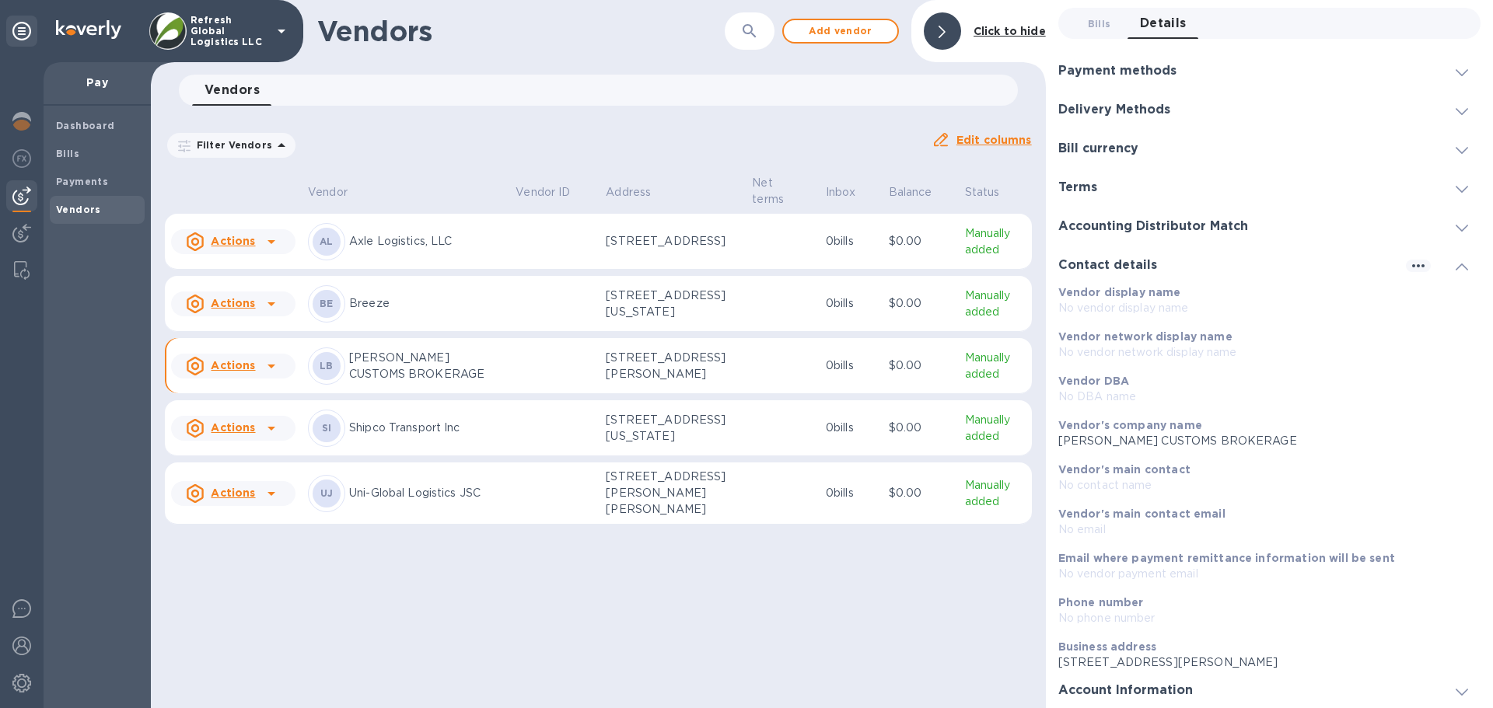
scroll to position [95, 0]
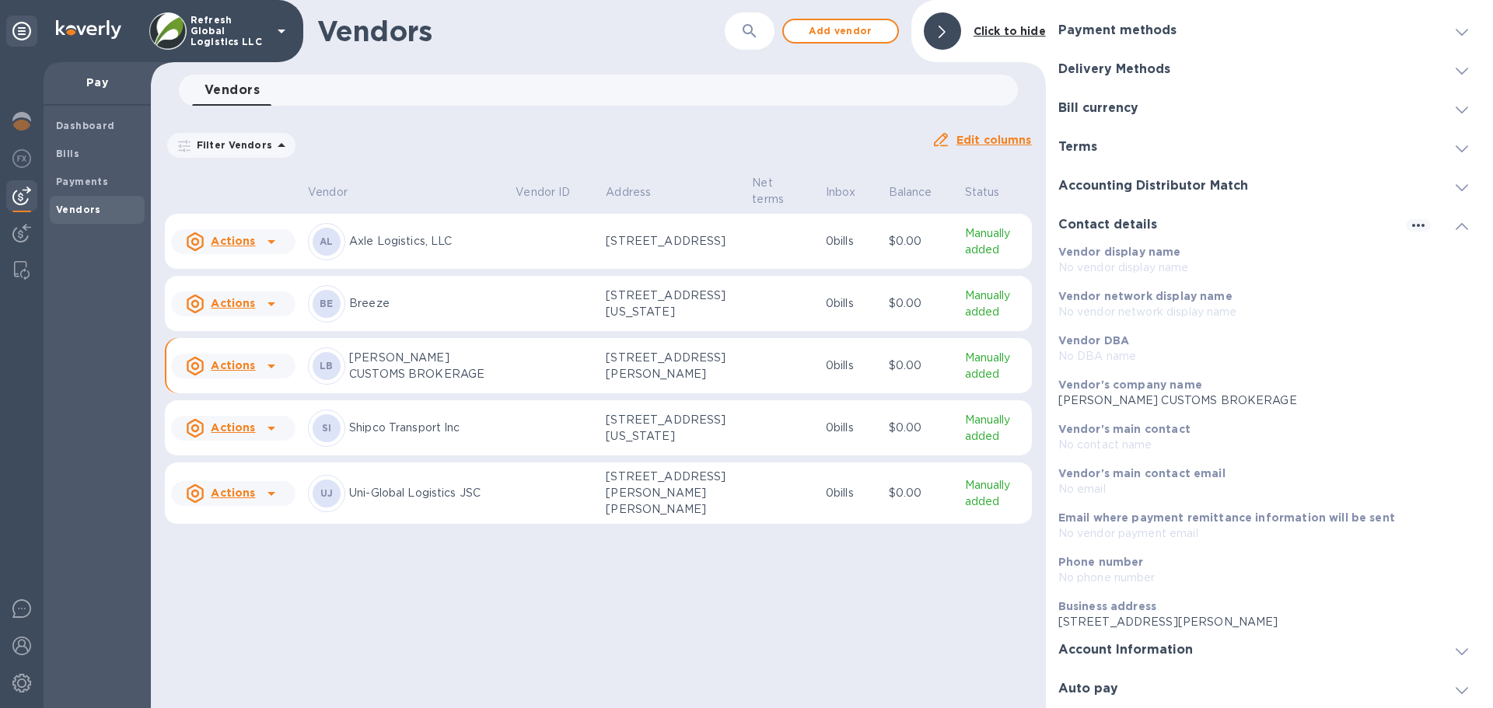
click at [1105, 688] on h3 "Auto pay" at bounding box center [1088, 689] width 60 height 15
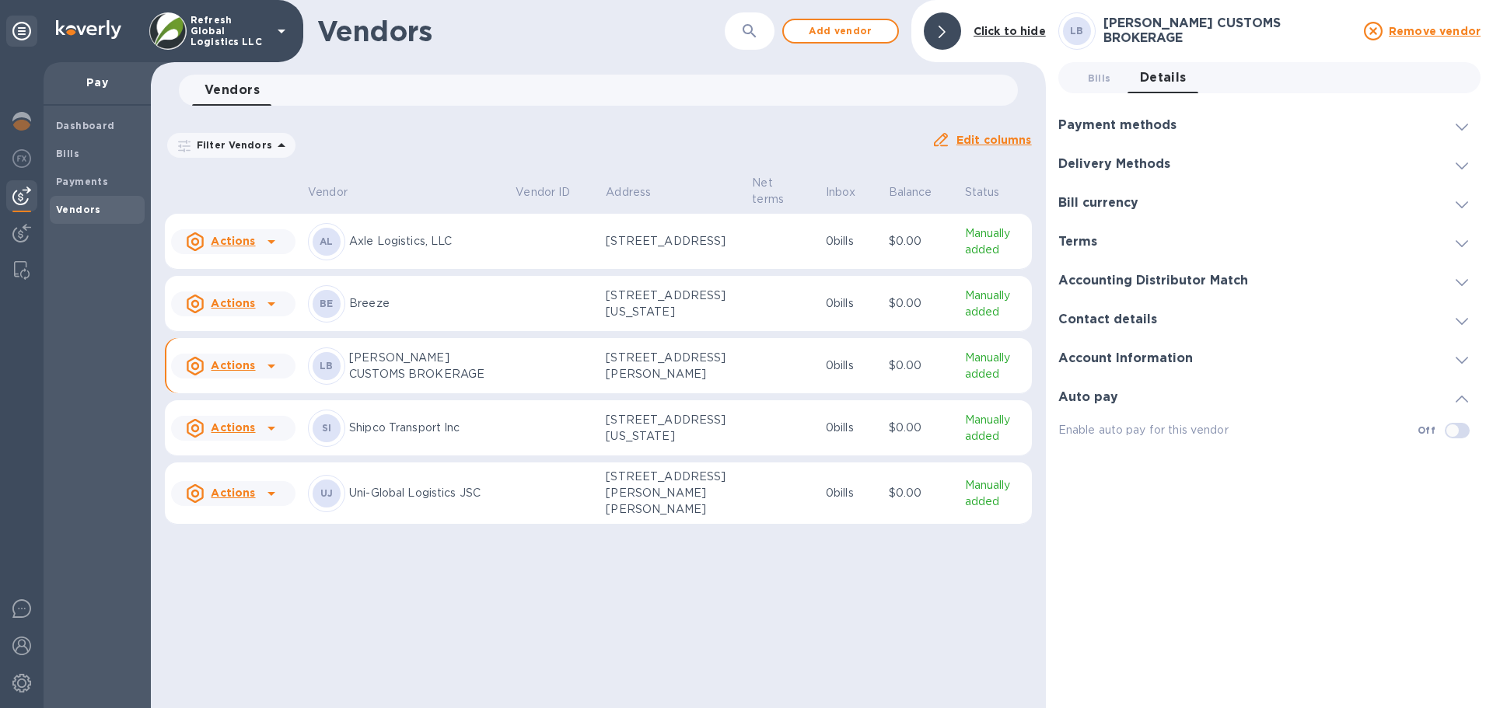
click at [1458, 428] on input "checkbox" at bounding box center [1452, 431] width 79 height 26
checkbox input "false"
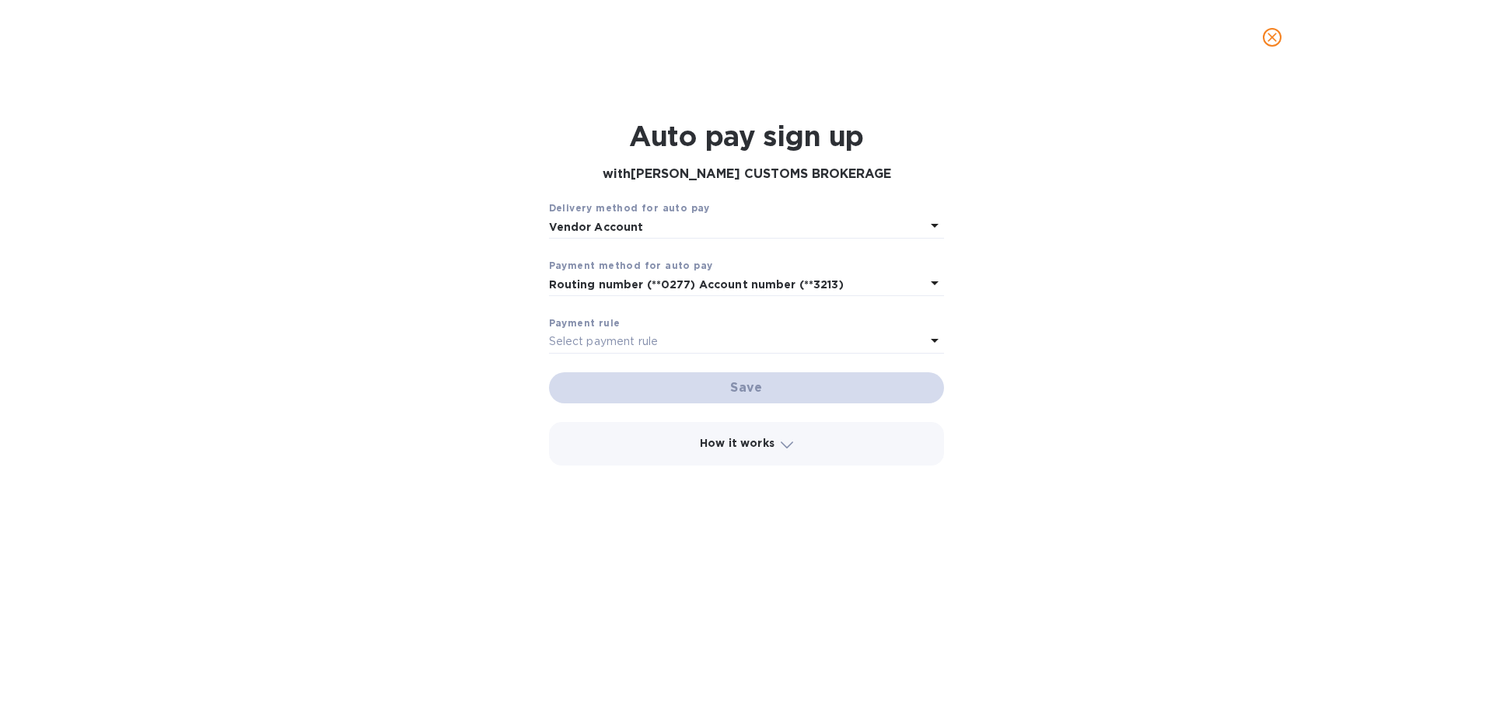
click at [722, 469] on div "How it works You receive invoices from [PERSON_NAME] CUSTOMS BROKERAGE . A paym…" at bounding box center [747, 447] width 415 height 68
click at [722, 439] on b "How it works" at bounding box center [737, 443] width 75 height 12
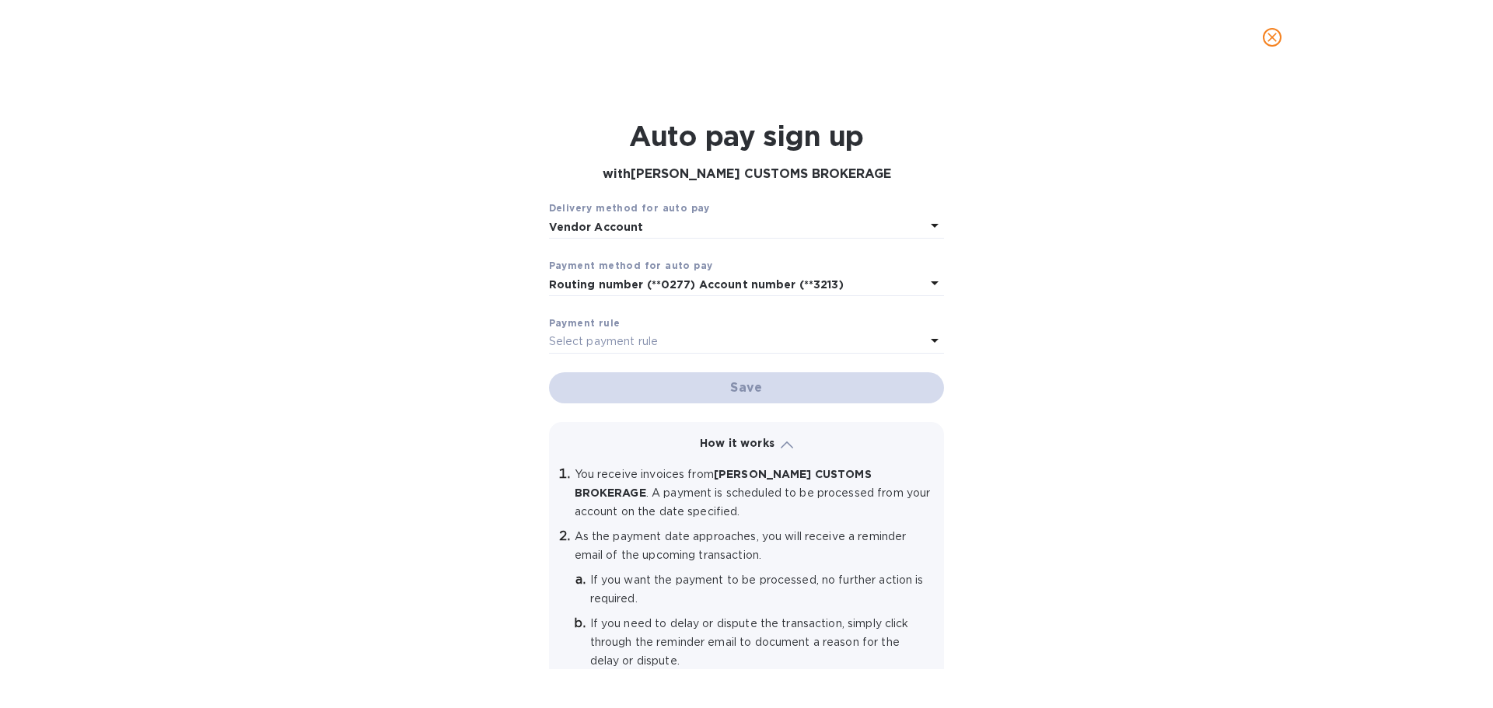
click at [1276, 37] on icon "close" at bounding box center [1273, 38] width 16 height 16
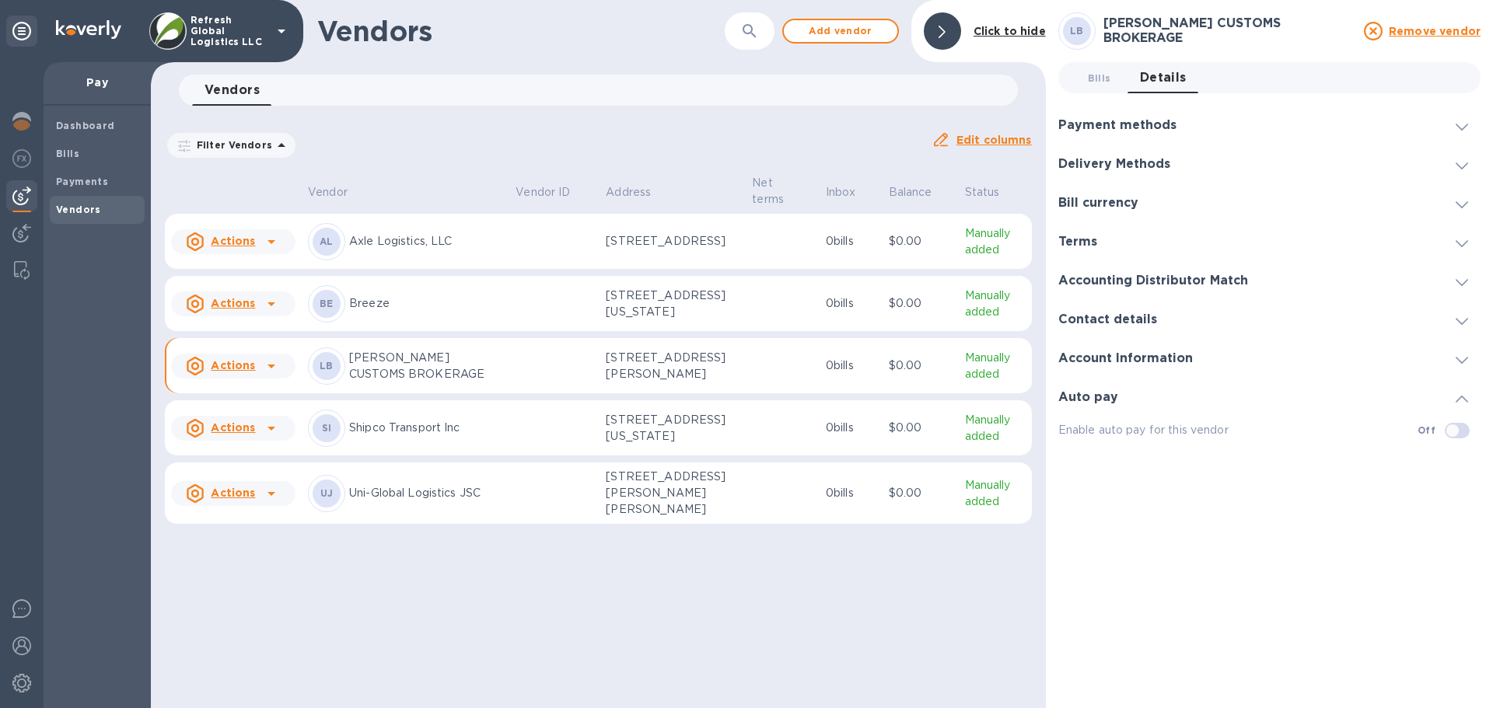
scroll to position [1, 0]
click at [1464, 355] on span at bounding box center [1462, 359] width 12 height 15
click at [1464, 361] on icon at bounding box center [1462, 360] width 12 height 7
click at [1096, 77] on span "Bills 0" at bounding box center [1099, 78] width 23 height 16
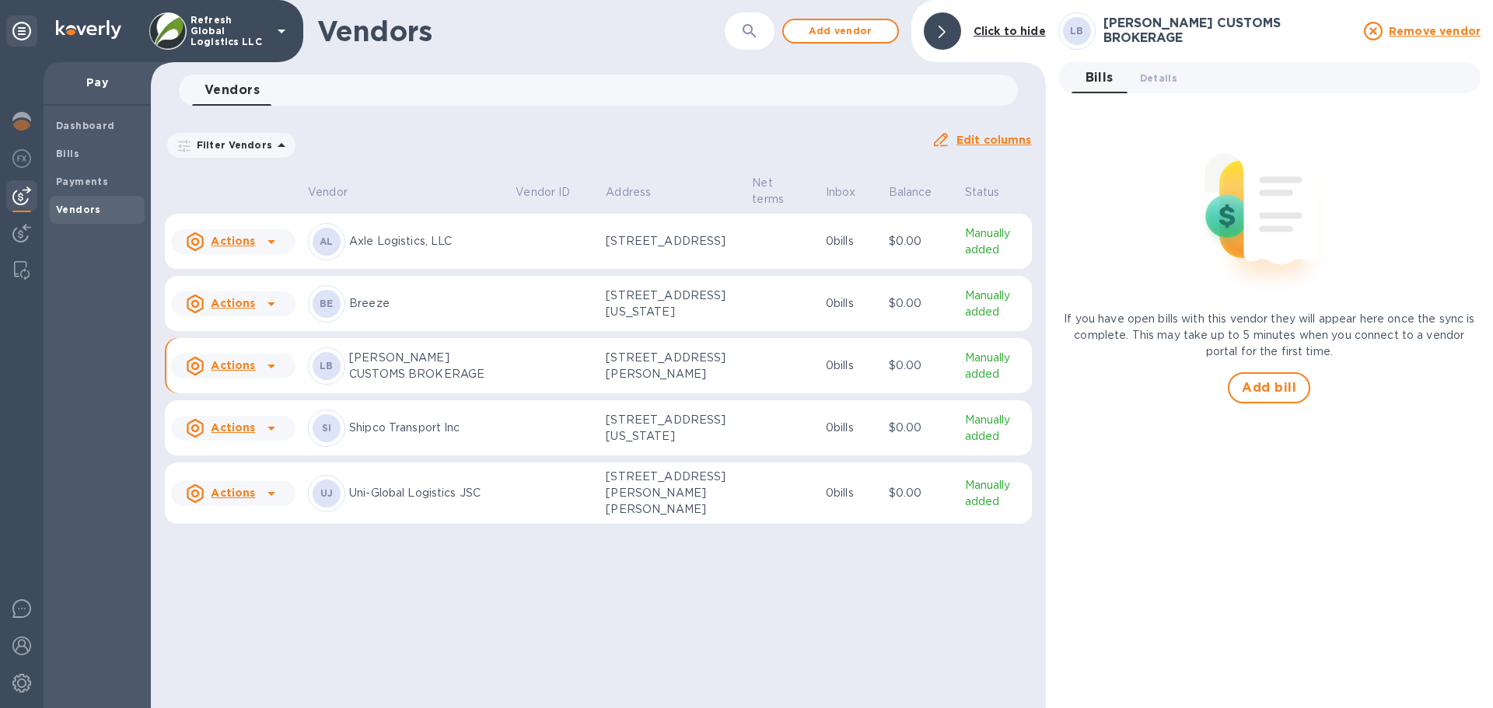
click at [1426, 27] on u "Remove vendor" at bounding box center [1435, 31] width 92 height 12
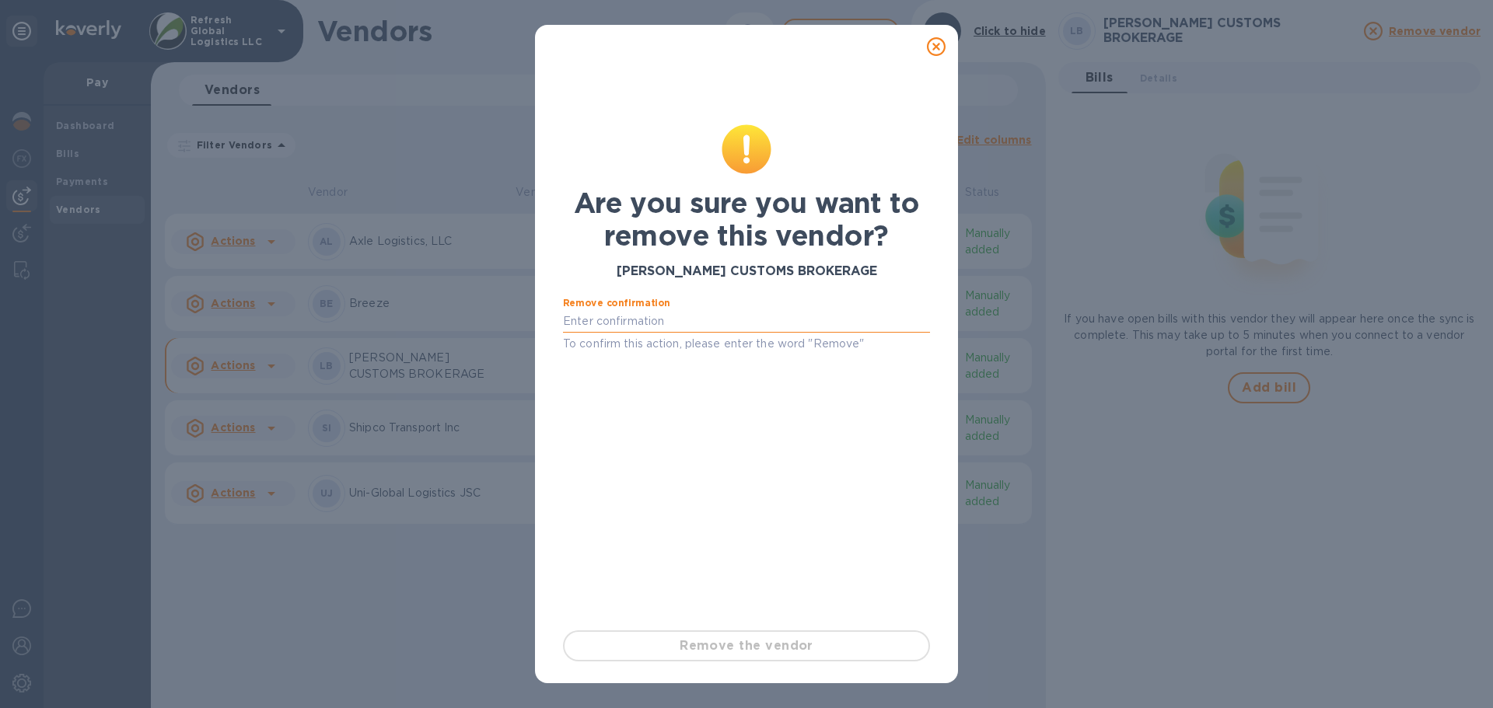
click at [623, 320] on input "text" at bounding box center [746, 321] width 367 height 23
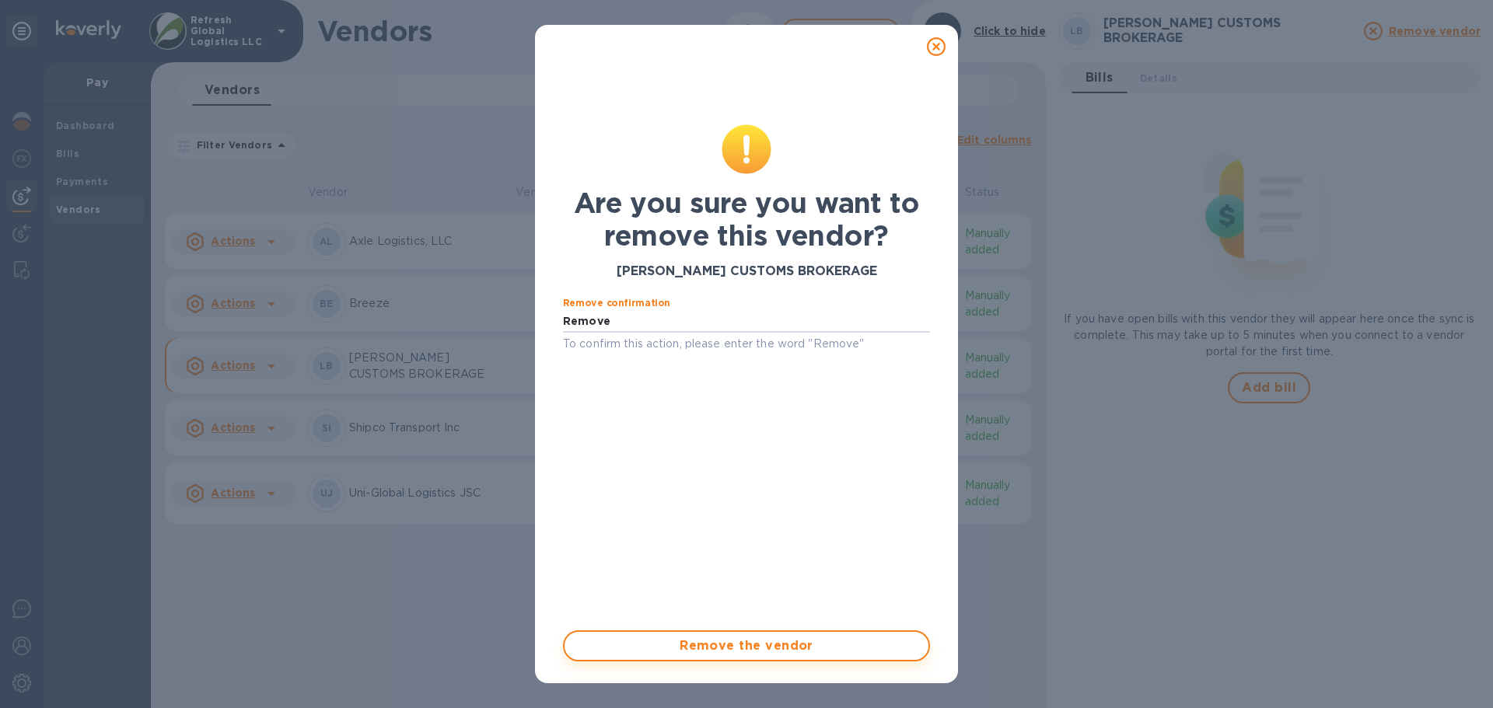
type input "Remove"
click at [775, 649] on span "Remove the vendor" at bounding box center [746, 646] width 339 height 19
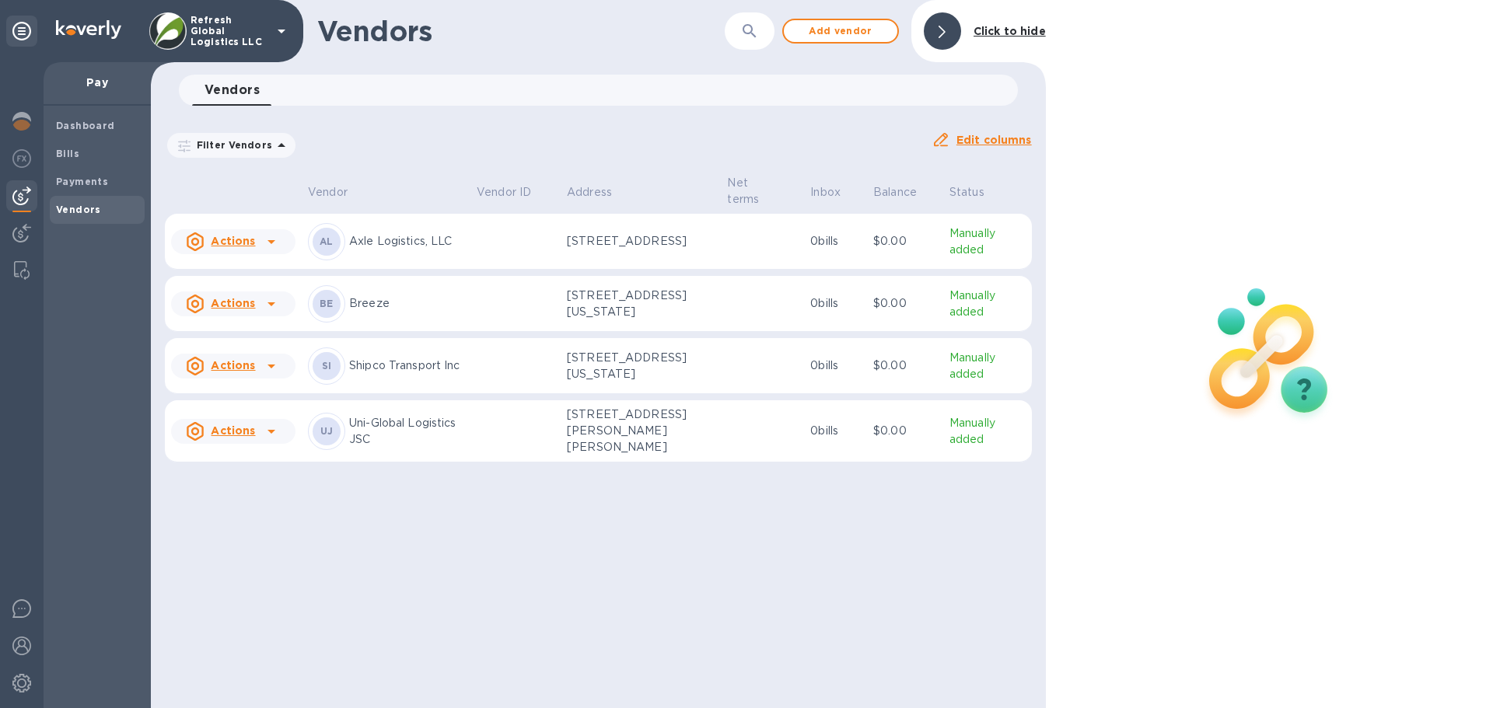
click at [270, 240] on icon at bounding box center [272, 242] width 8 height 4
click at [274, 341] on b "Remove vendor" at bounding box center [261, 342] width 92 height 12
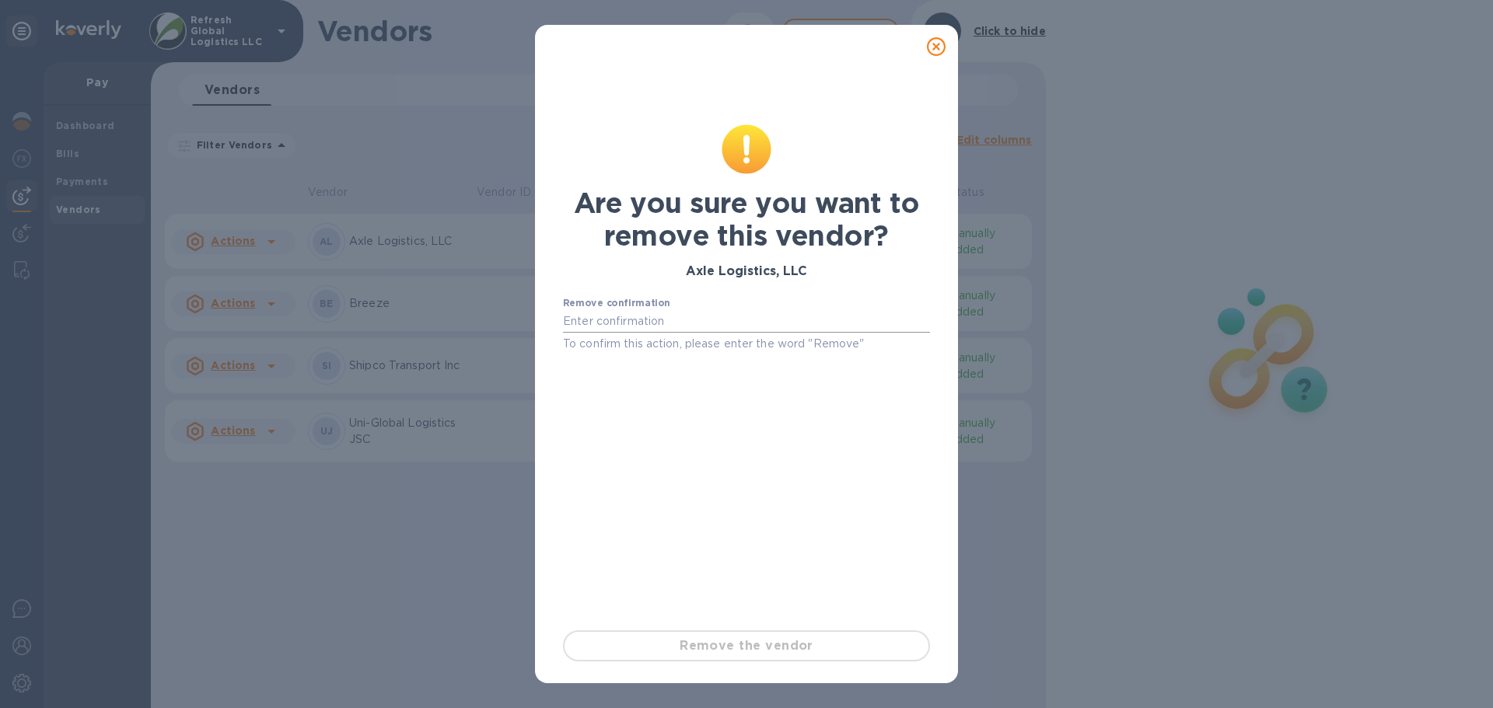
click at [627, 318] on input "text" at bounding box center [746, 321] width 367 height 23
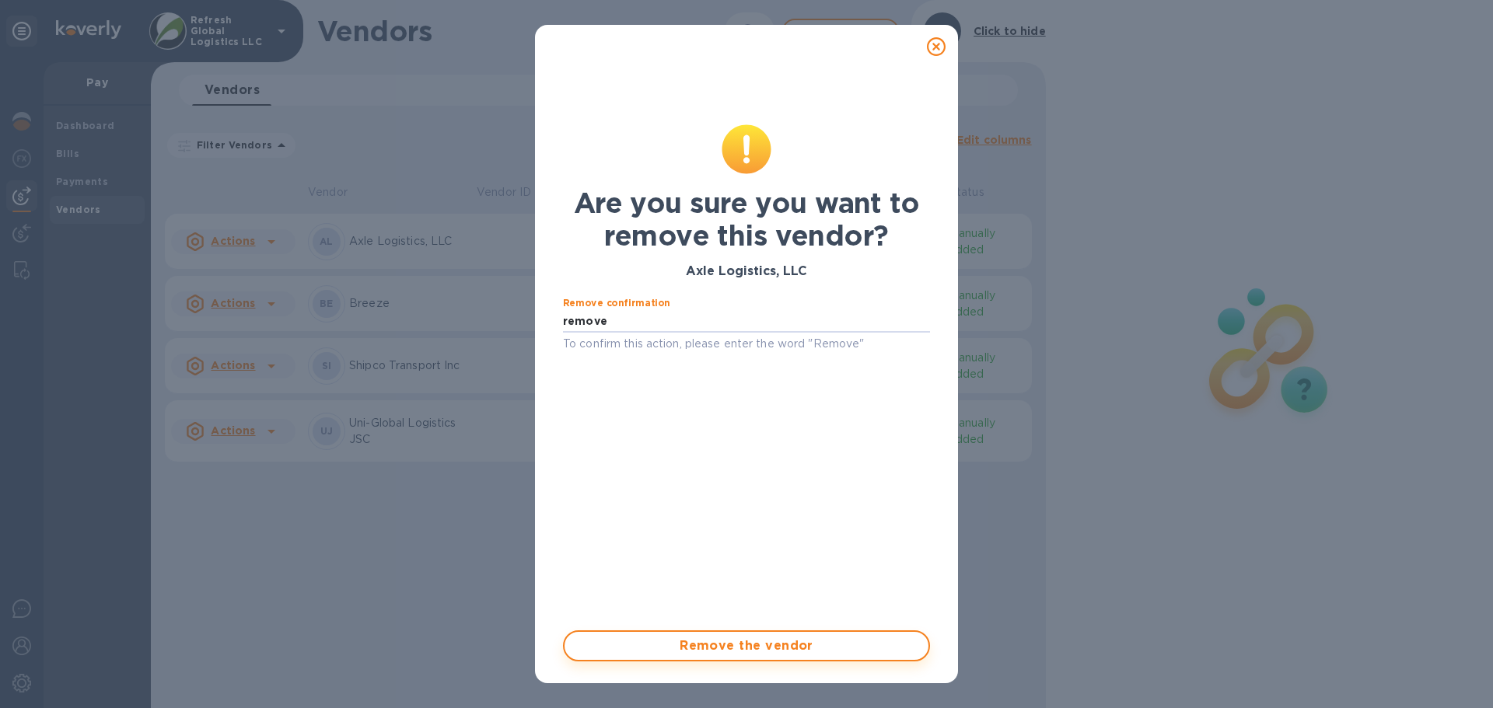
type input "remove"
click at [721, 647] on span "Remove the vendor" at bounding box center [746, 646] width 339 height 19
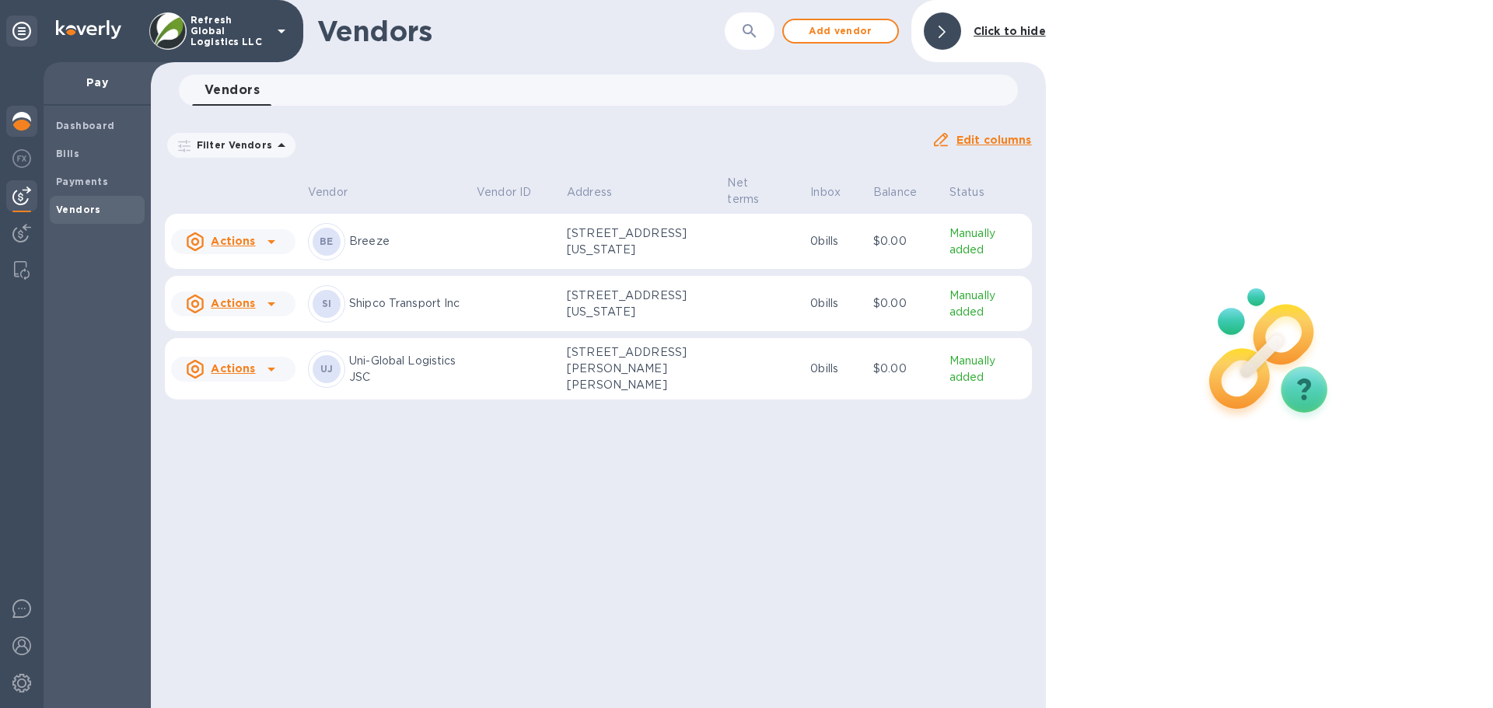
click at [23, 121] on img at bounding box center [21, 121] width 19 height 19
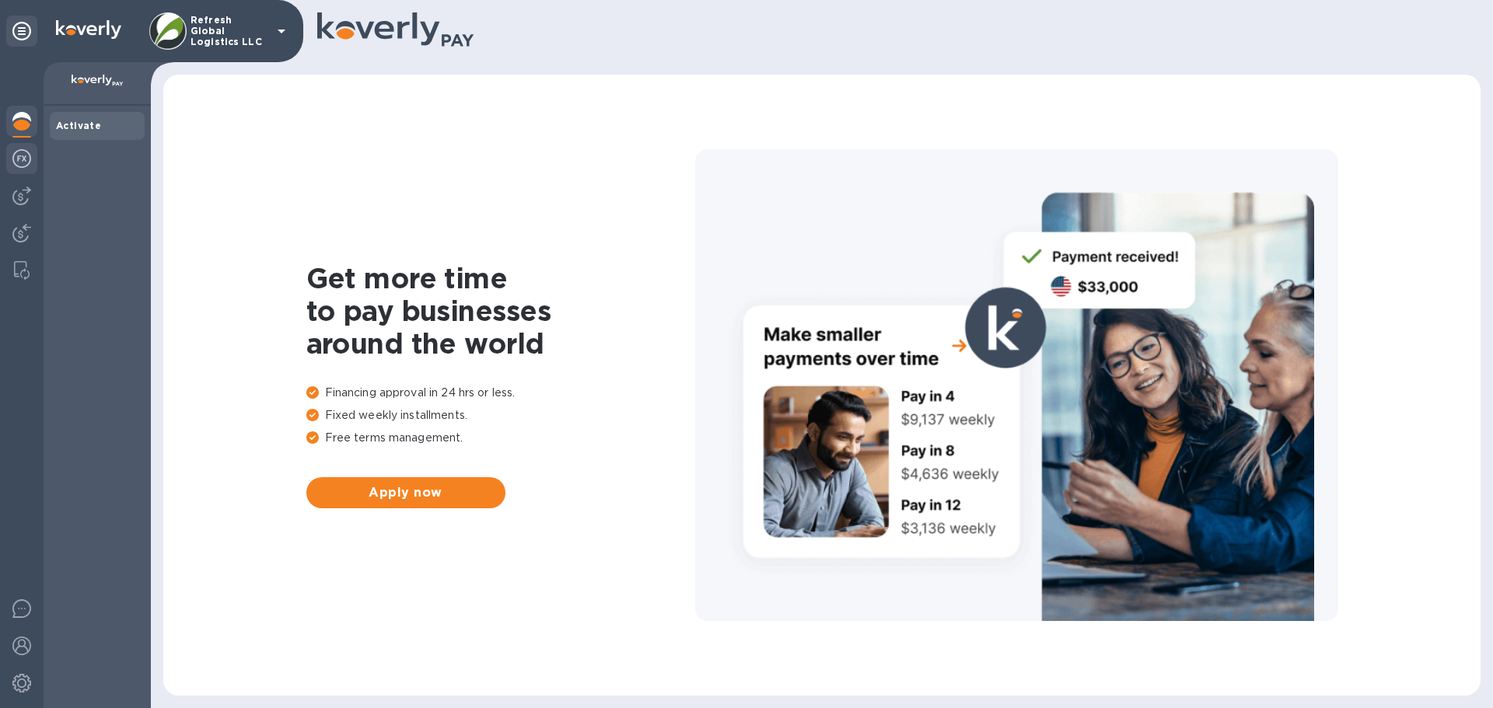
click at [20, 158] on img at bounding box center [21, 158] width 19 height 19
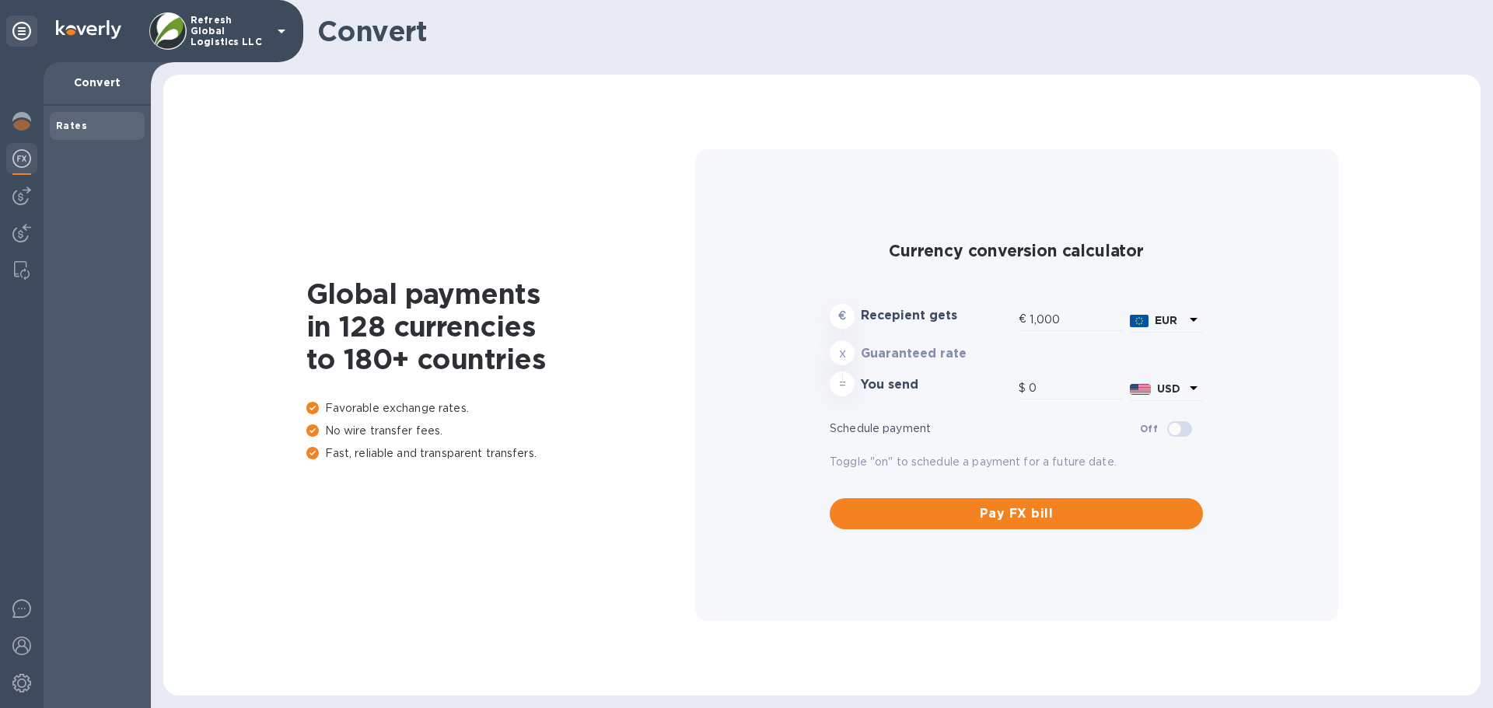
type input "1,167.42"
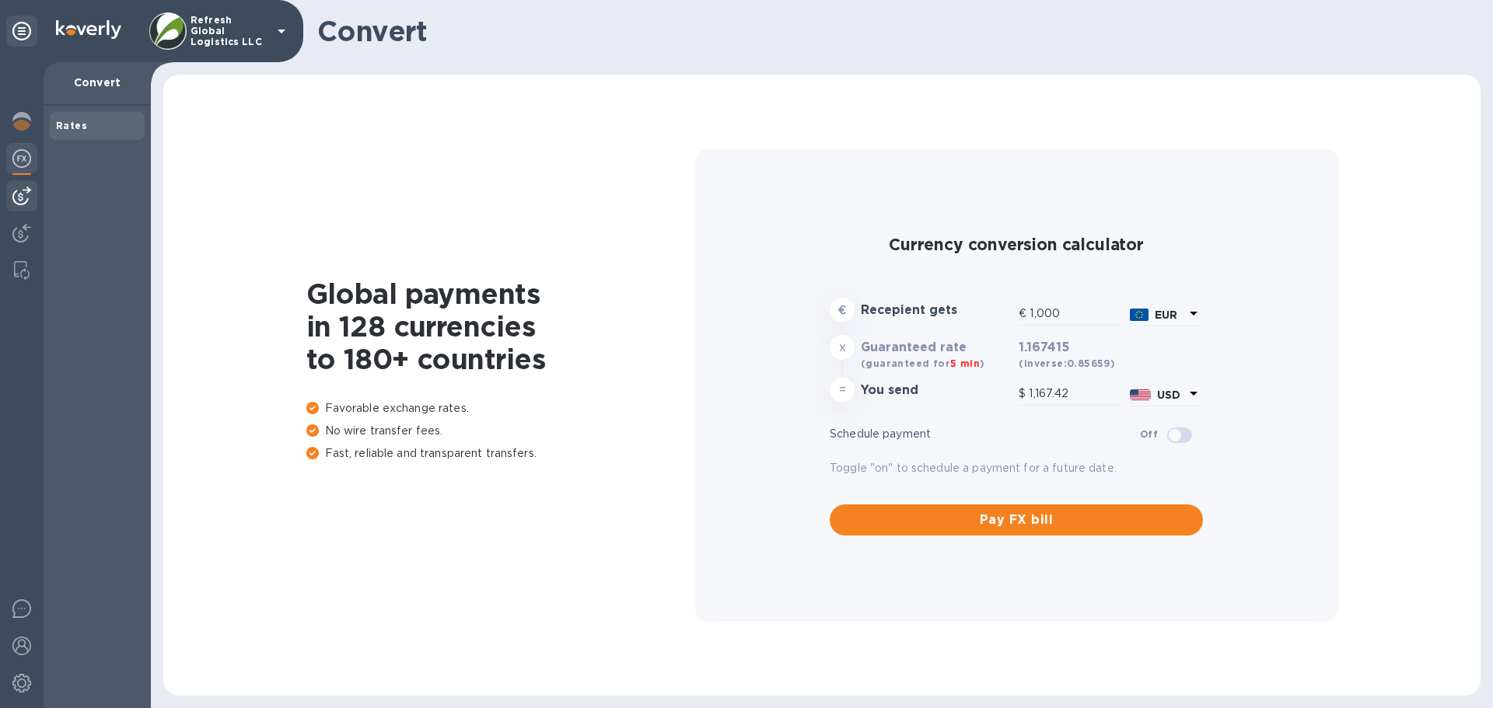
click at [24, 194] on img at bounding box center [21, 196] width 19 height 19
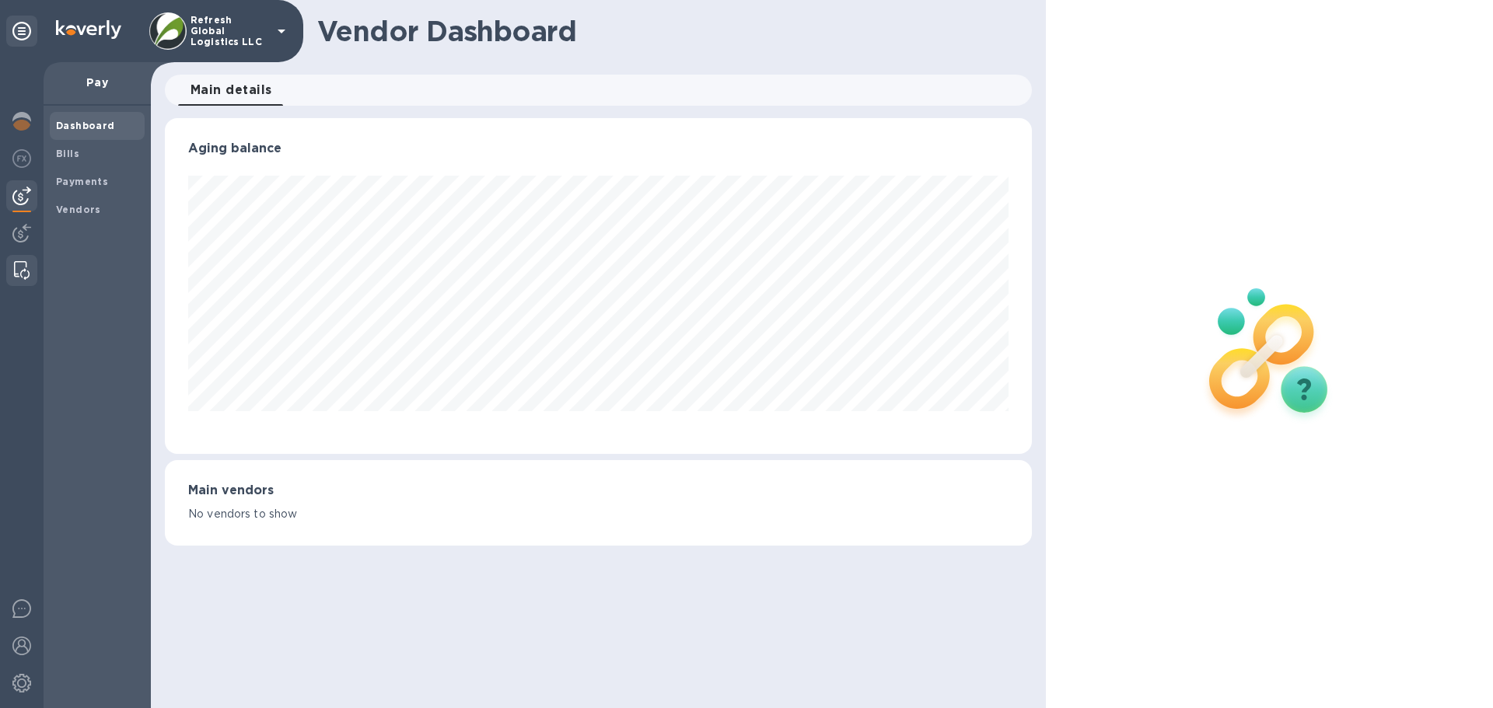
scroll to position [336, 866]
click at [26, 271] on img at bounding box center [22, 270] width 16 height 19
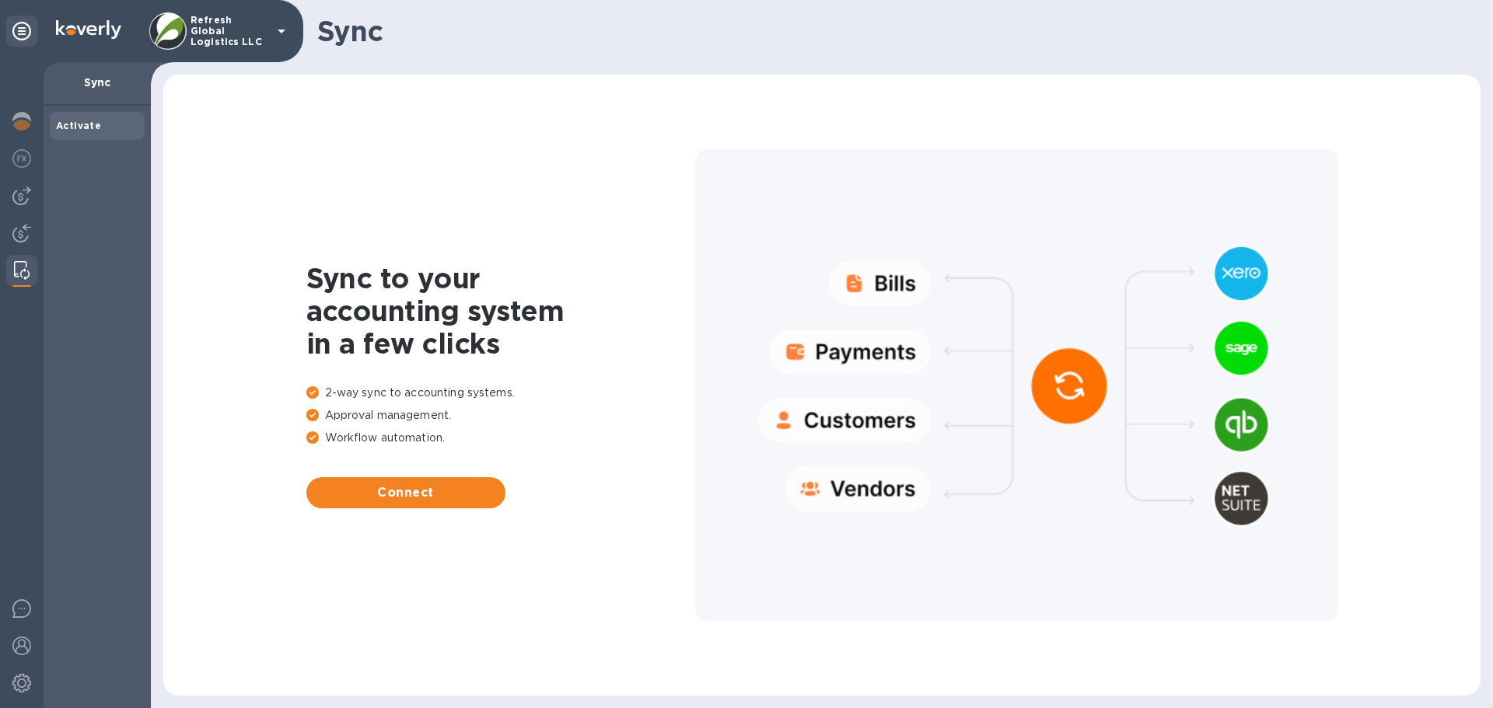
drag, startPoint x: 23, startPoint y: 268, endPoint x: 96, endPoint y: 513, distance: 255.9
click at [96, 513] on div "Activate" at bounding box center [97, 407] width 107 height 603
click at [16, 610] on img at bounding box center [21, 609] width 19 height 19
click at [23, 649] on img at bounding box center [21, 646] width 19 height 19
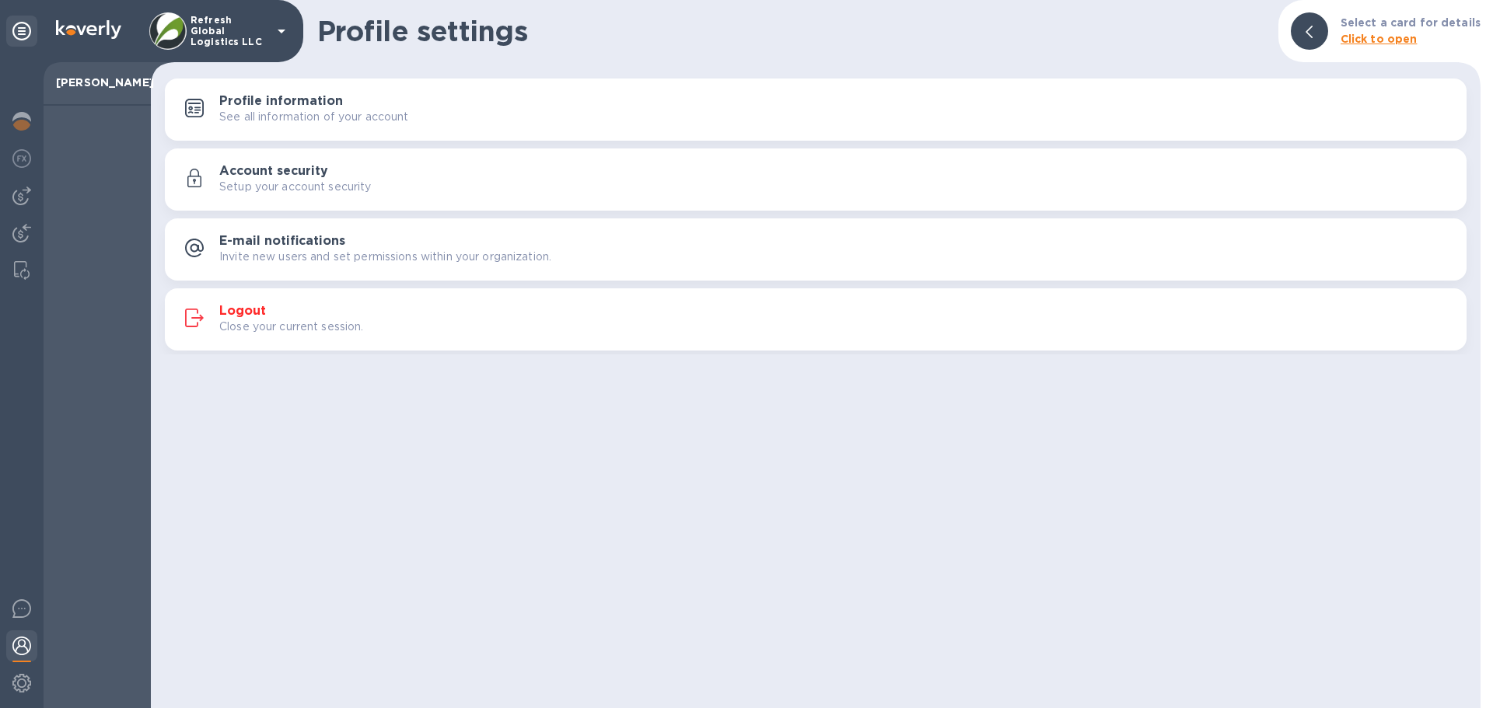
click at [290, 234] on h3 "E-mail notifications" at bounding box center [282, 241] width 126 height 15
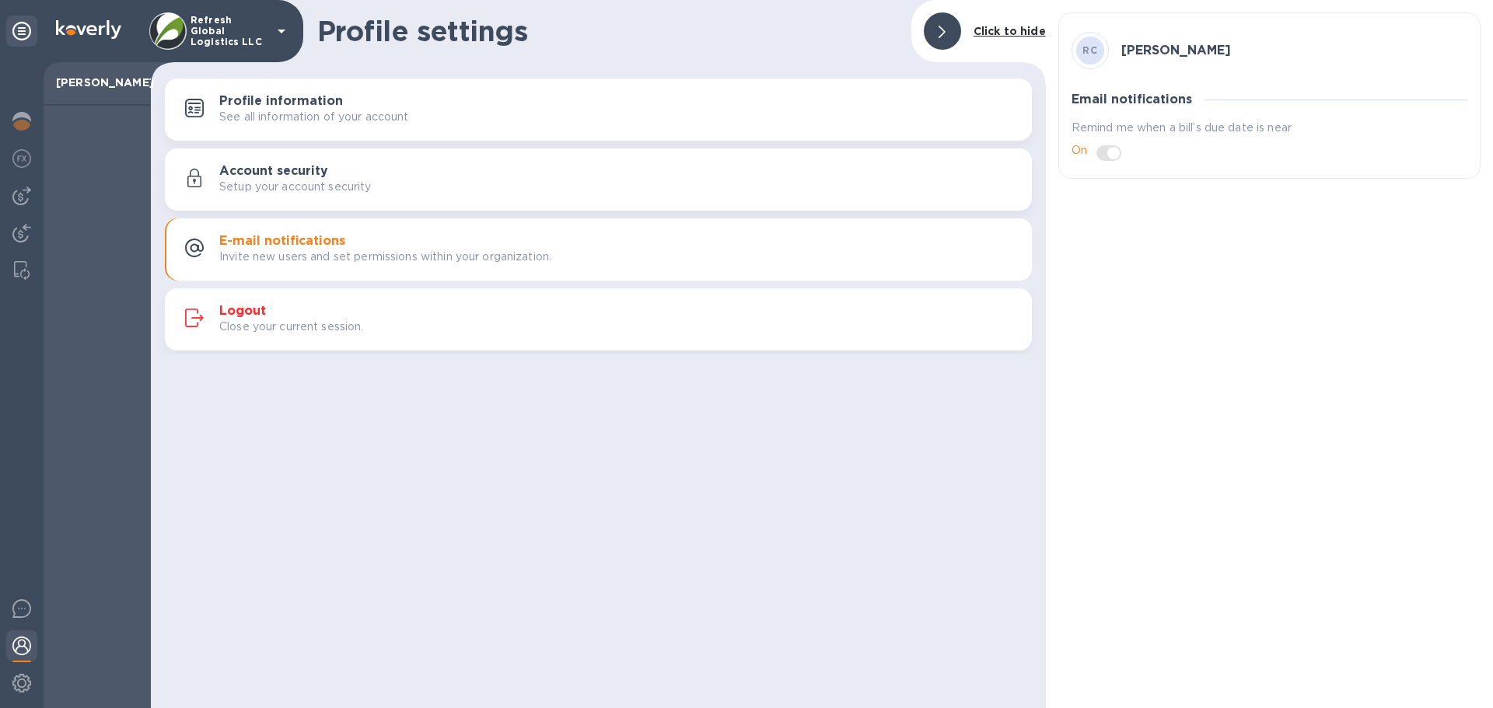
click at [1107, 154] on span at bounding box center [1109, 153] width 25 height 16
click at [1113, 158] on span at bounding box center [1109, 153] width 25 height 16
click at [1083, 154] on p "On" at bounding box center [1080, 150] width 16 height 16
click at [1116, 152] on span at bounding box center [1109, 153] width 25 height 16
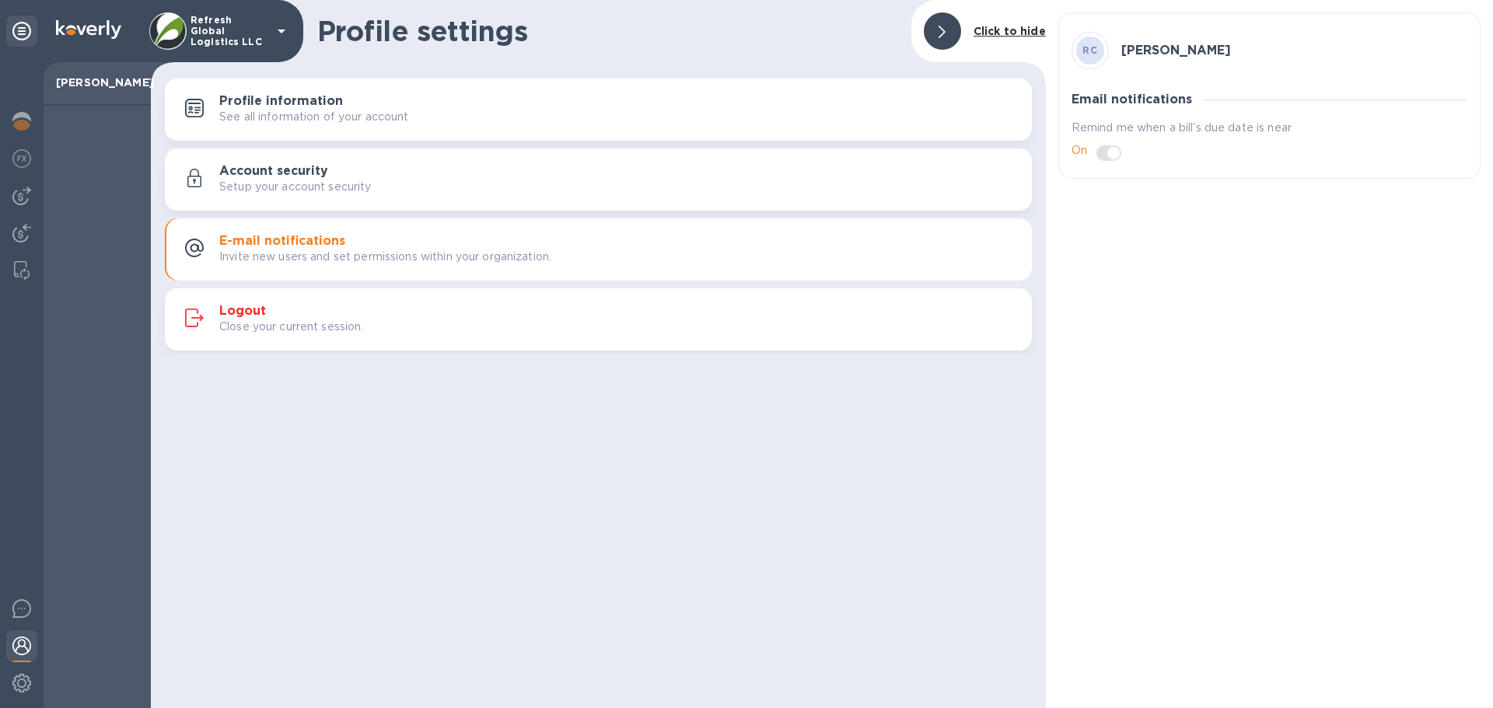
click at [1116, 152] on span at bounding box center [1109, 153] width 25 height 16
click at [244, 176] on h3 "Account security" at bounding box center [273, 171] width 109 height 15
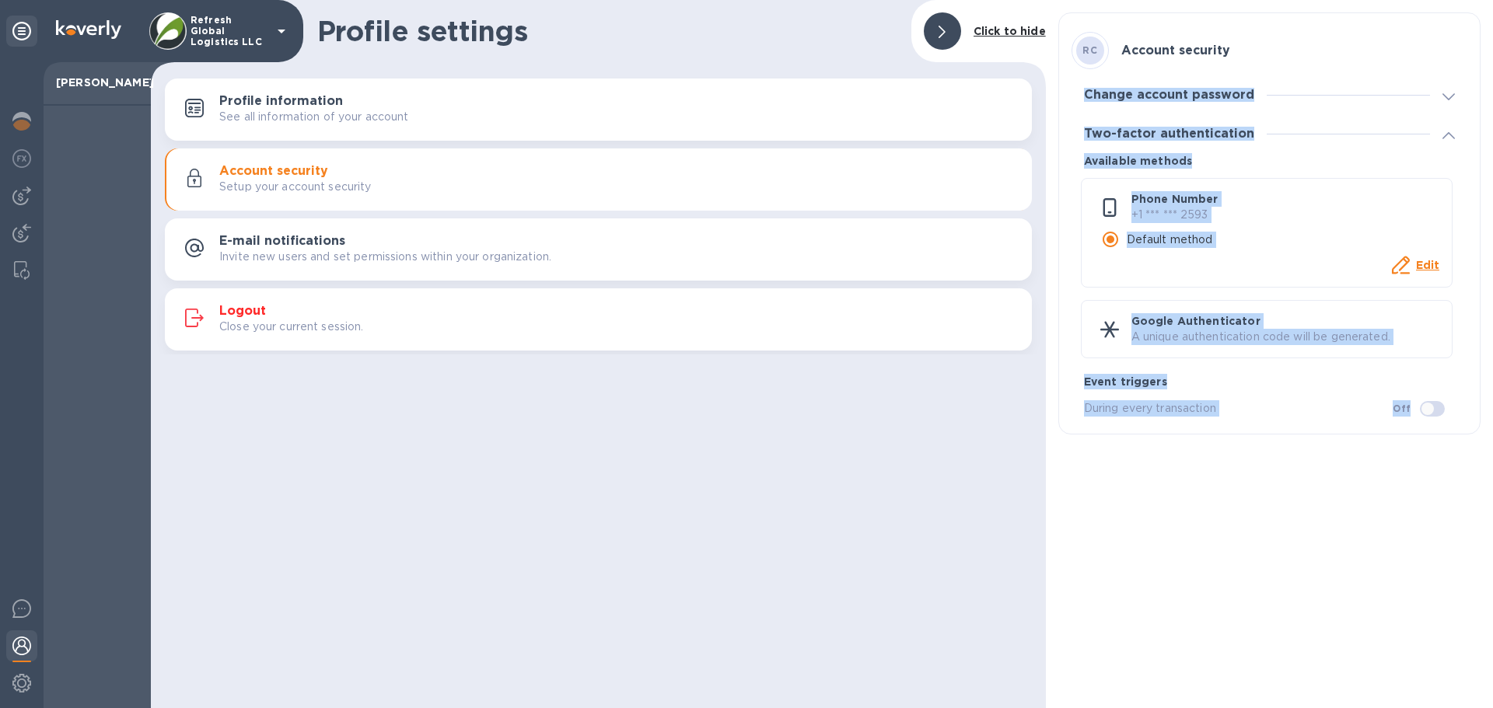
click at [1087, 559] on div "RC Account security Change account password Password ​ New password ​ Two-facto…" at bounding box center [1269, 354] width 447 height 708
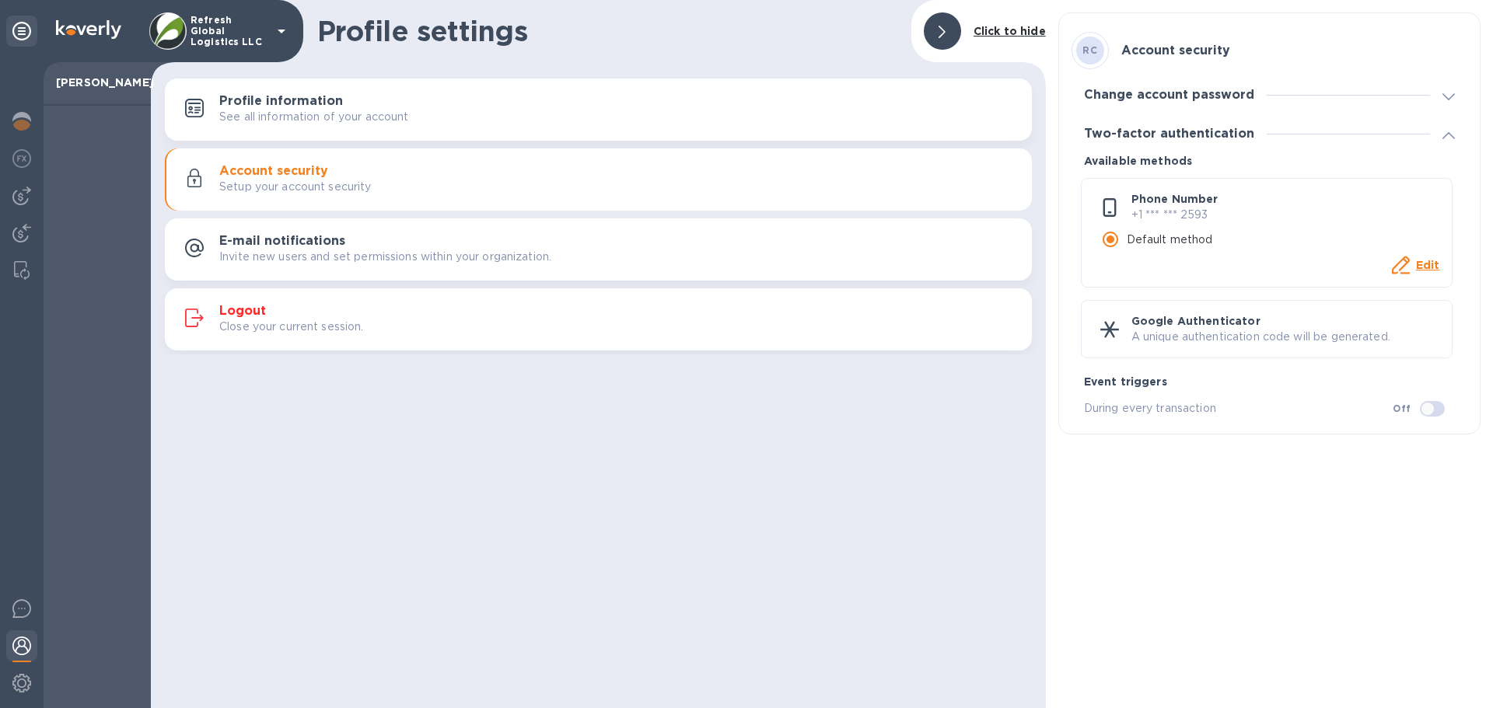
click at [301, 250] on p "Invite new users and set permissions within your organization." at bounding box center [385, 257] width 332 height 16
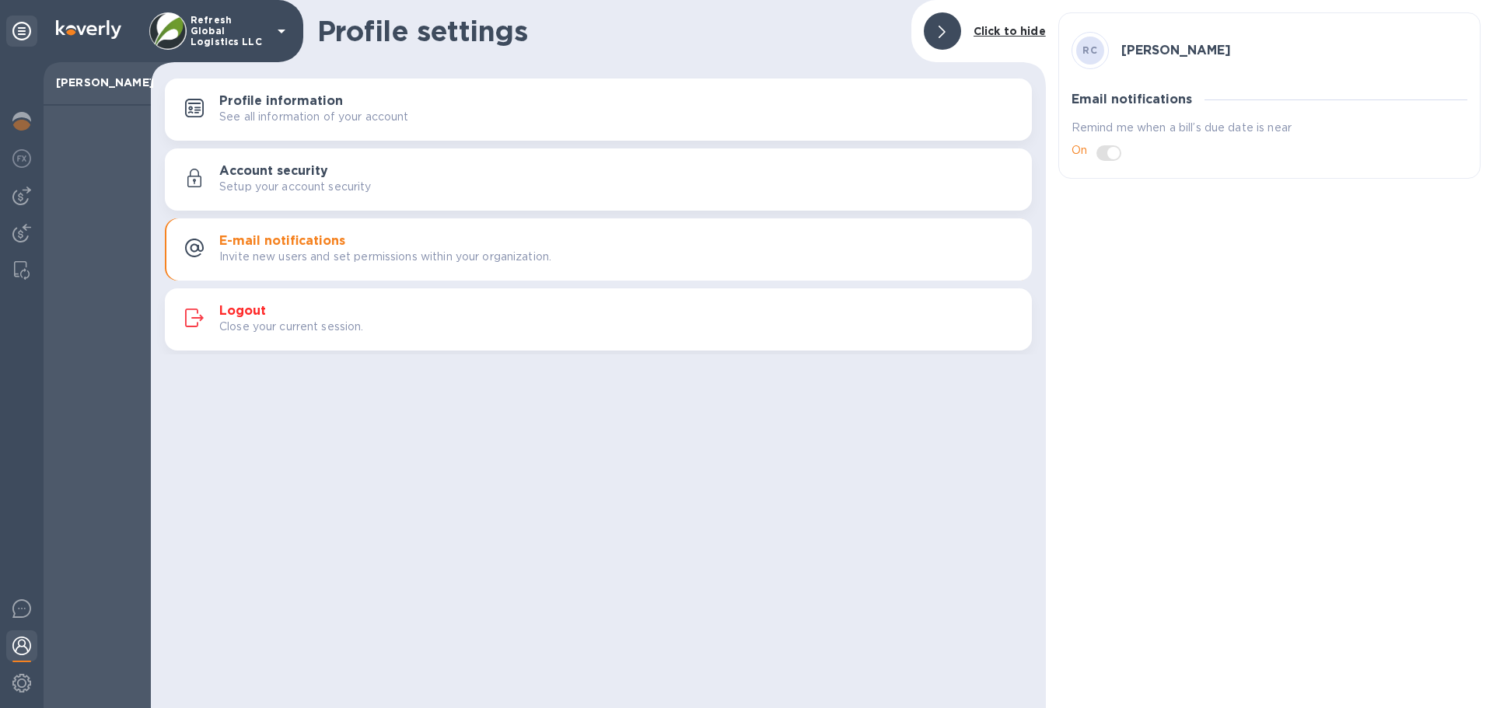
click at [325, 105] on h3 "Profile information" at bounding box center [281, 101] width 124 height 15
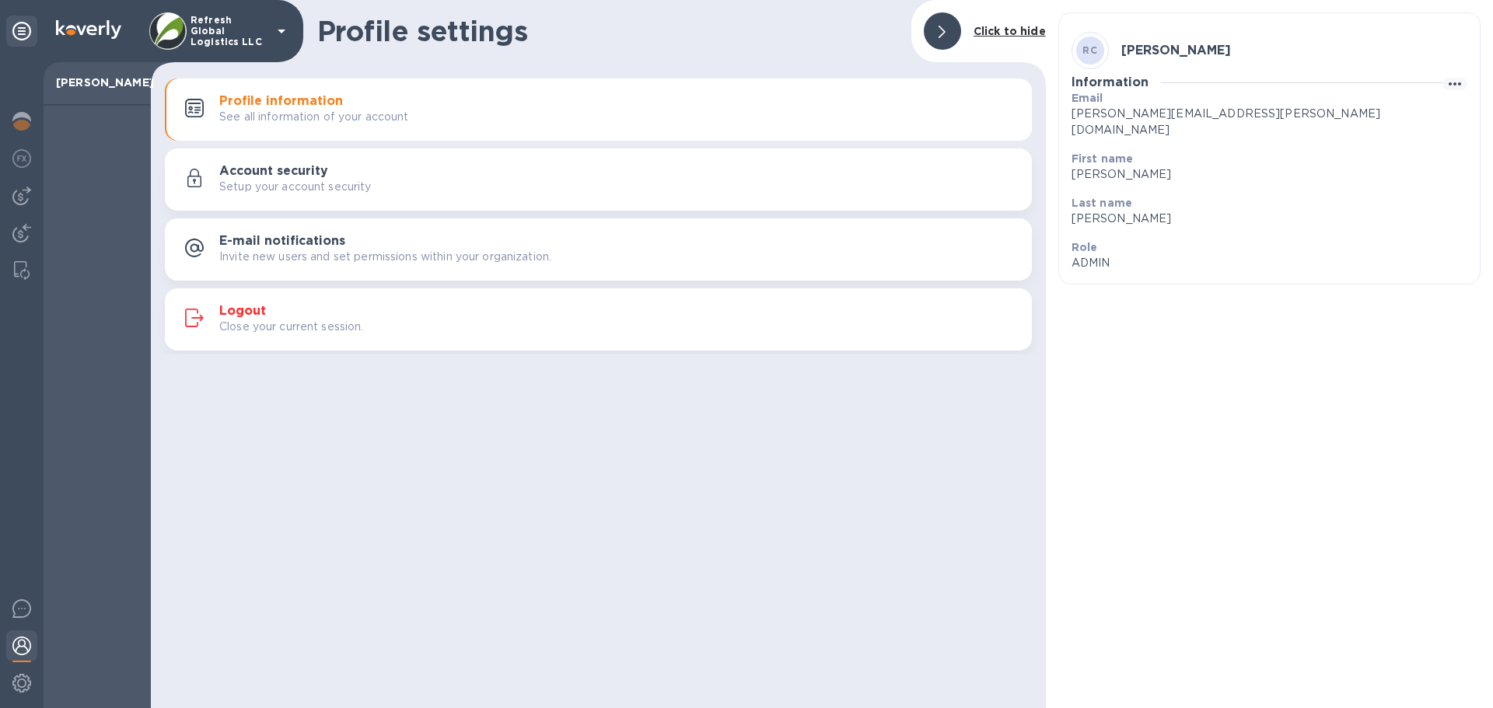
click at [314, 172] on h3 "Account security" at bounding box center [273, 171] width 109 height 15
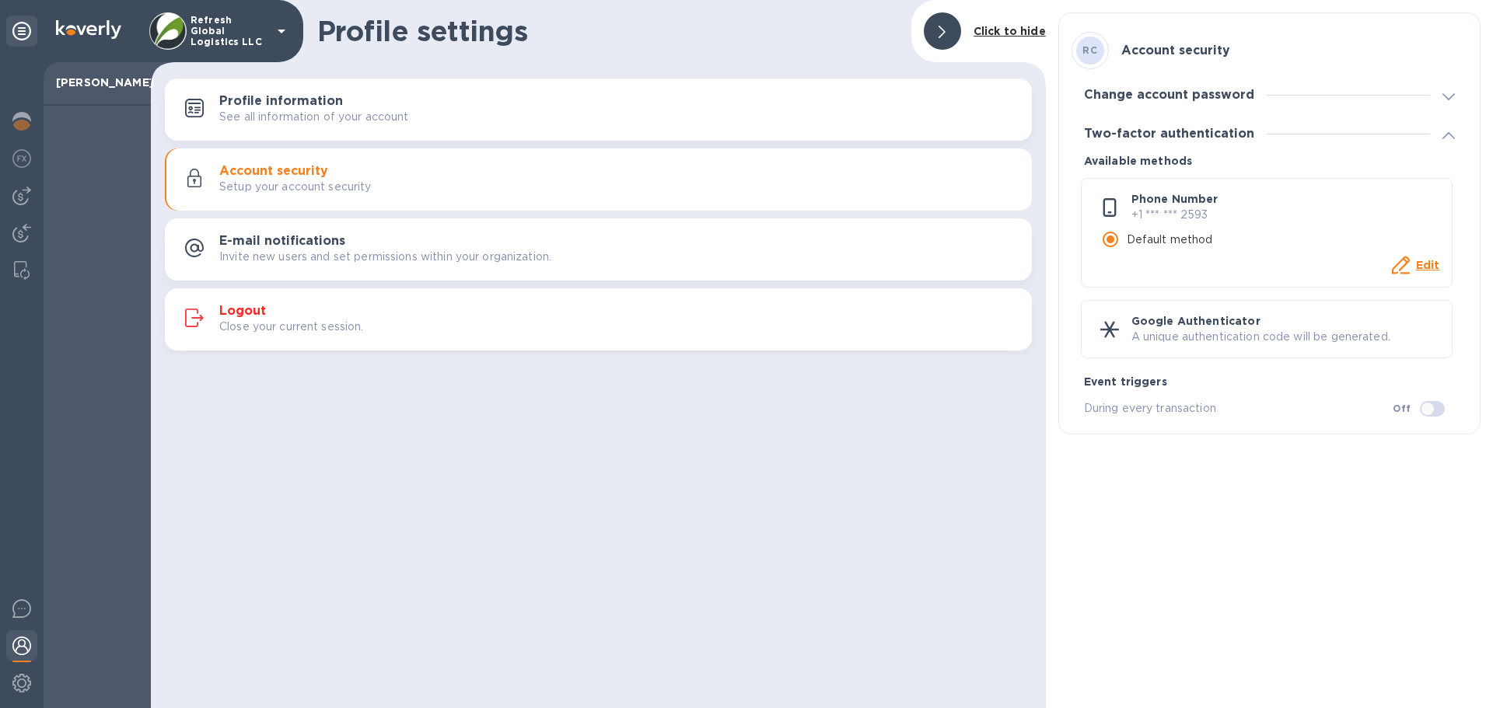
click at [1449, 96] on icon at bounding box center [1449, 96] width 12 height 7
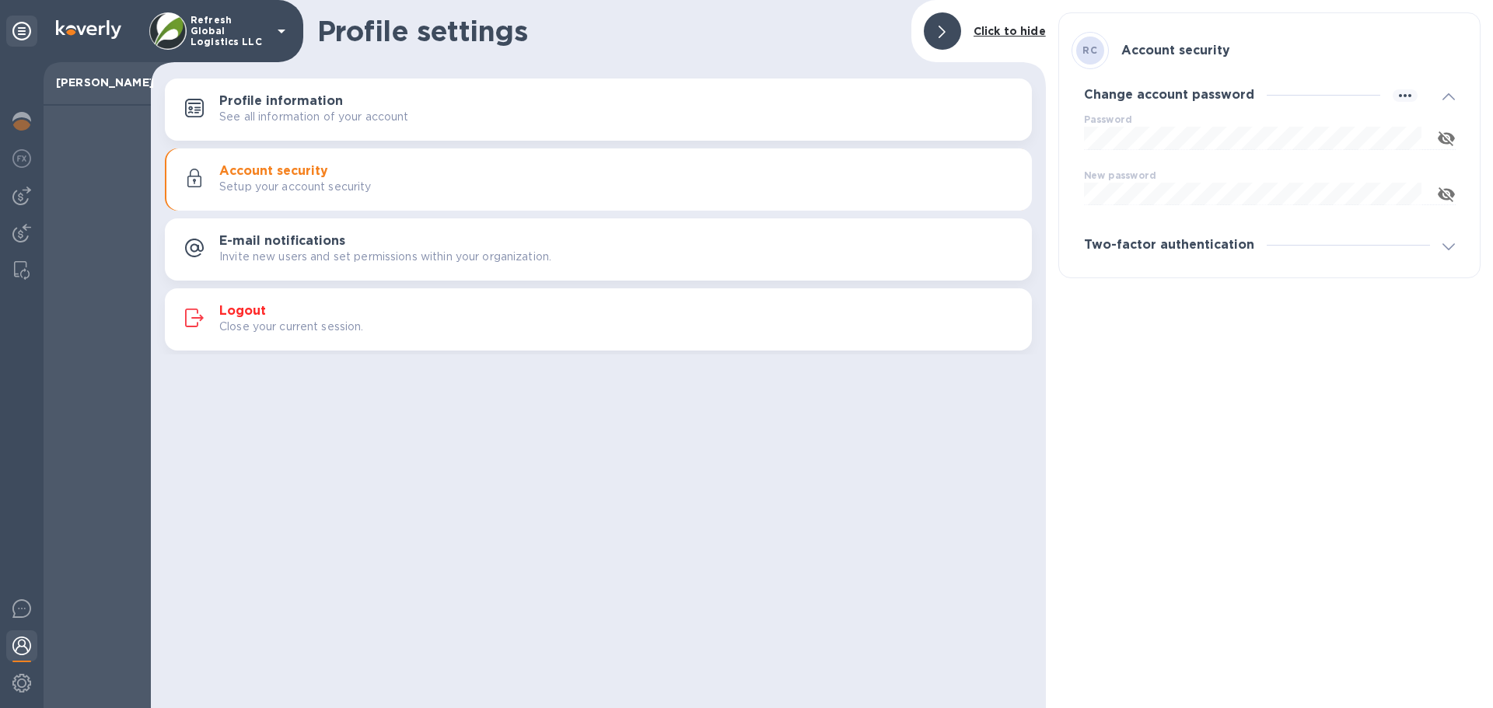
click at [1449, 96] on icon at bounding box center [1449, 96] width 12 height 7
click at [1447, 132] on icon at bounding box center [1449, 135] width 12 height 7
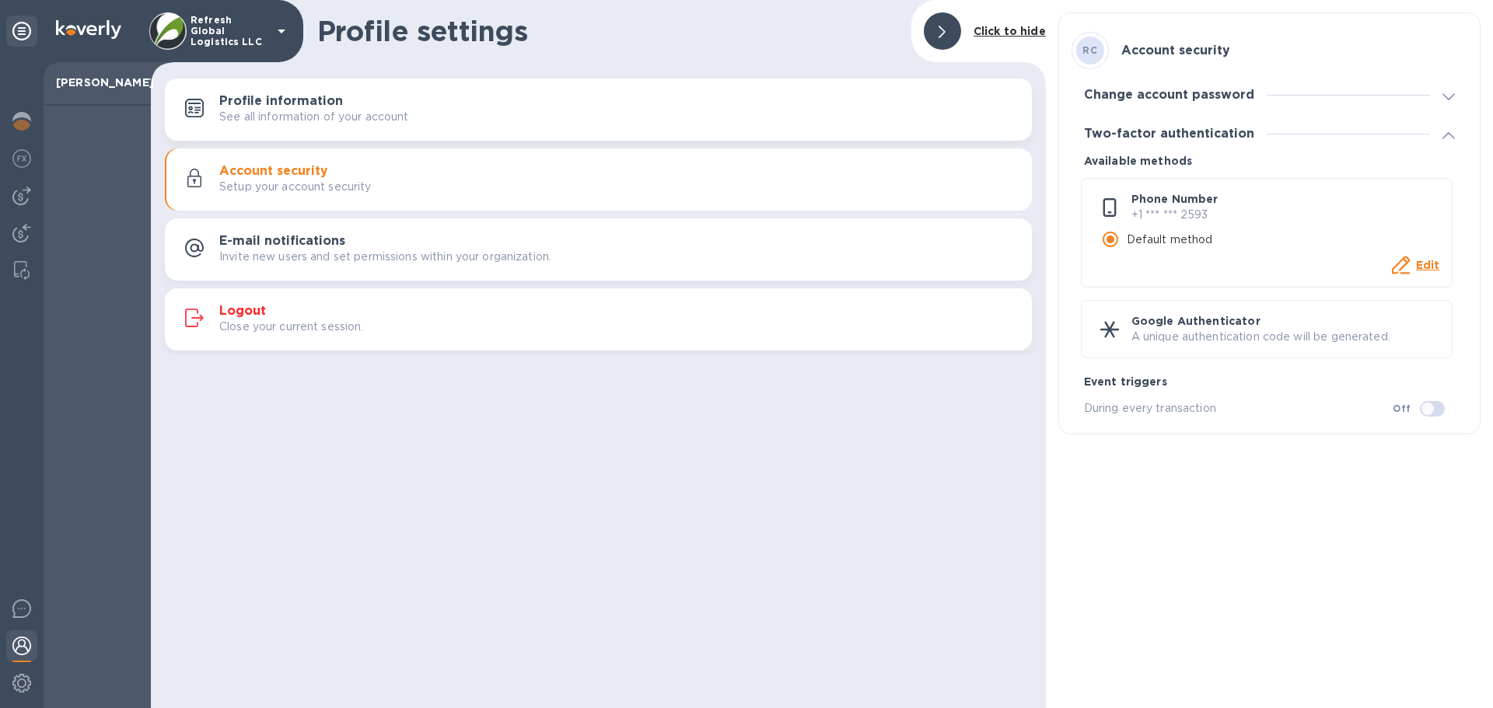
click at [1447, 132] on icon at bounding box center [1449, 135] width 12 height 7
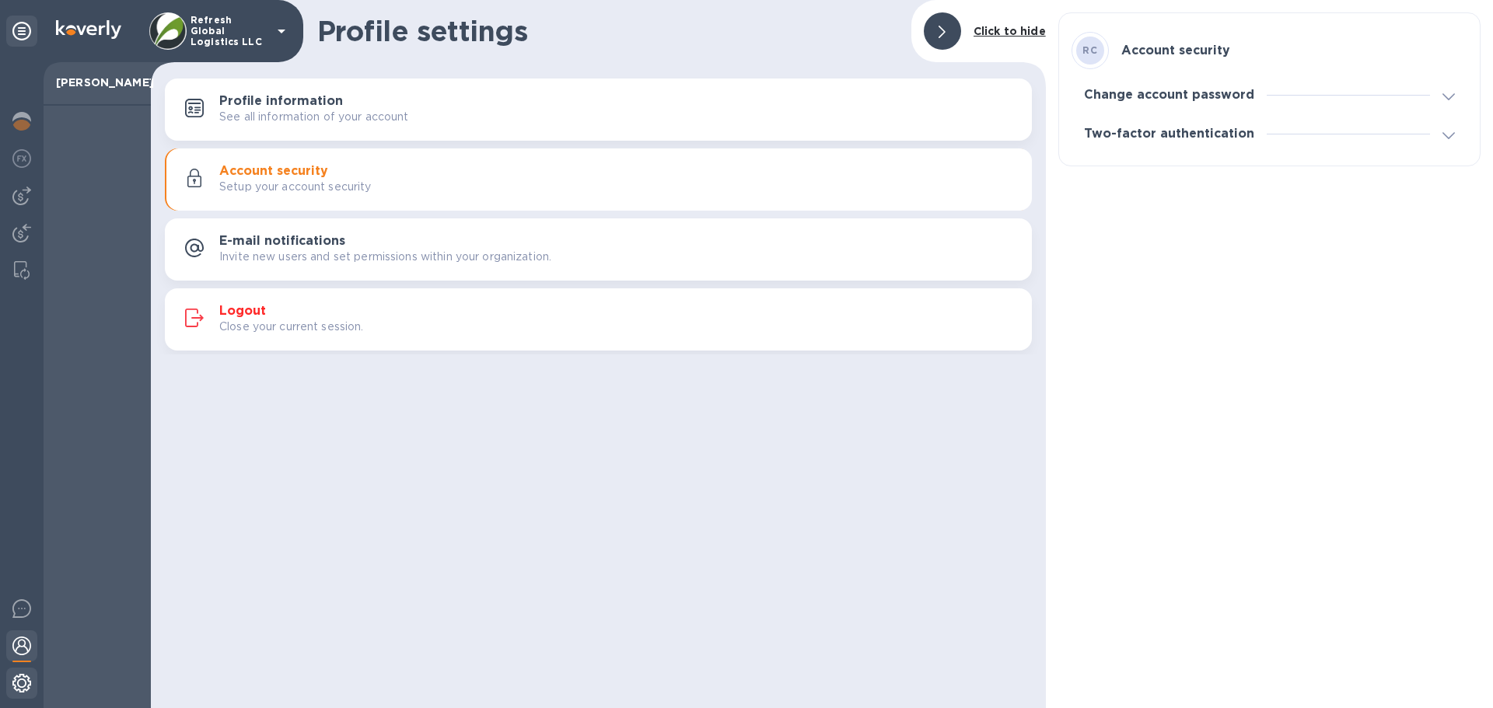
click at [18, 677] on img at bounding box center [21, 683] width 19 height 19
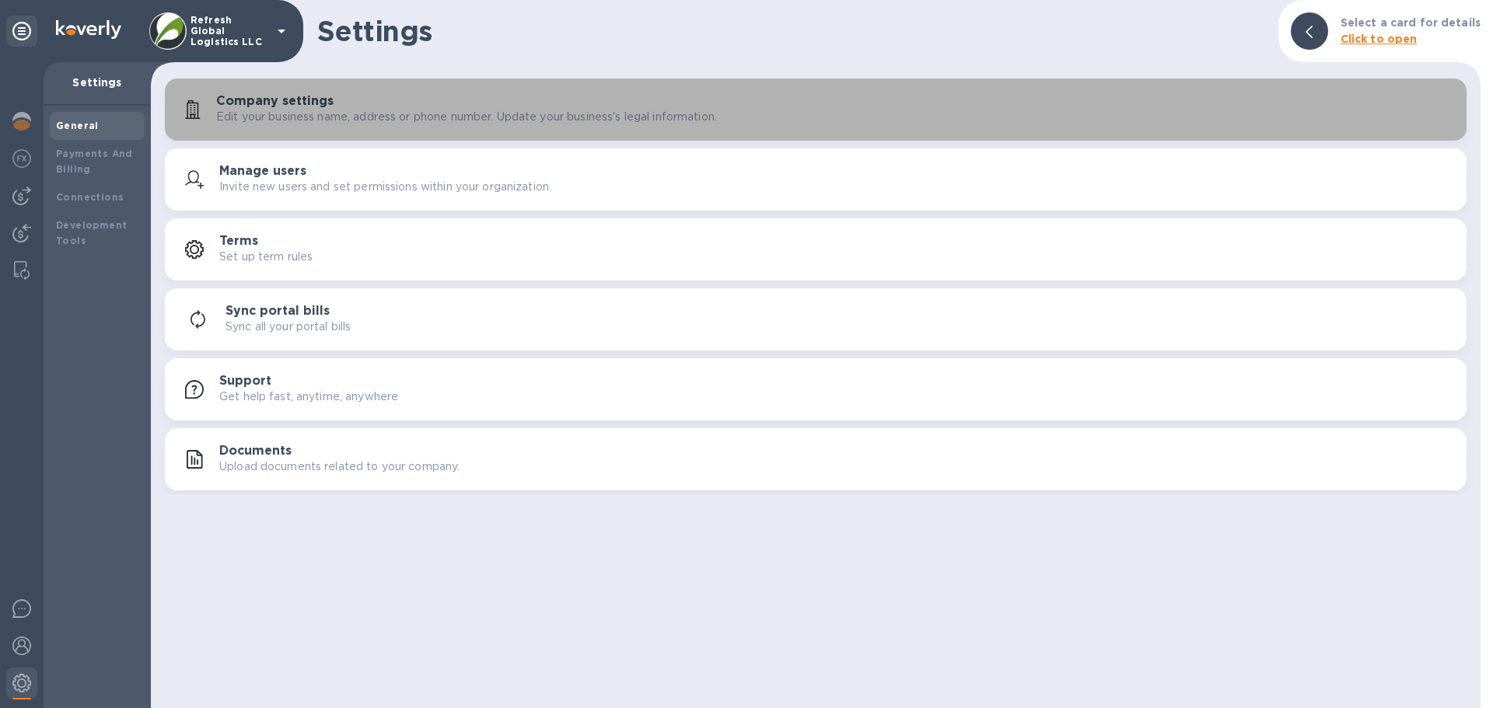
click at [443, 119] on p "Edit your business name, address or phone number. Update your business's legal …" at bounding box center [466, 117] width 501 height 16
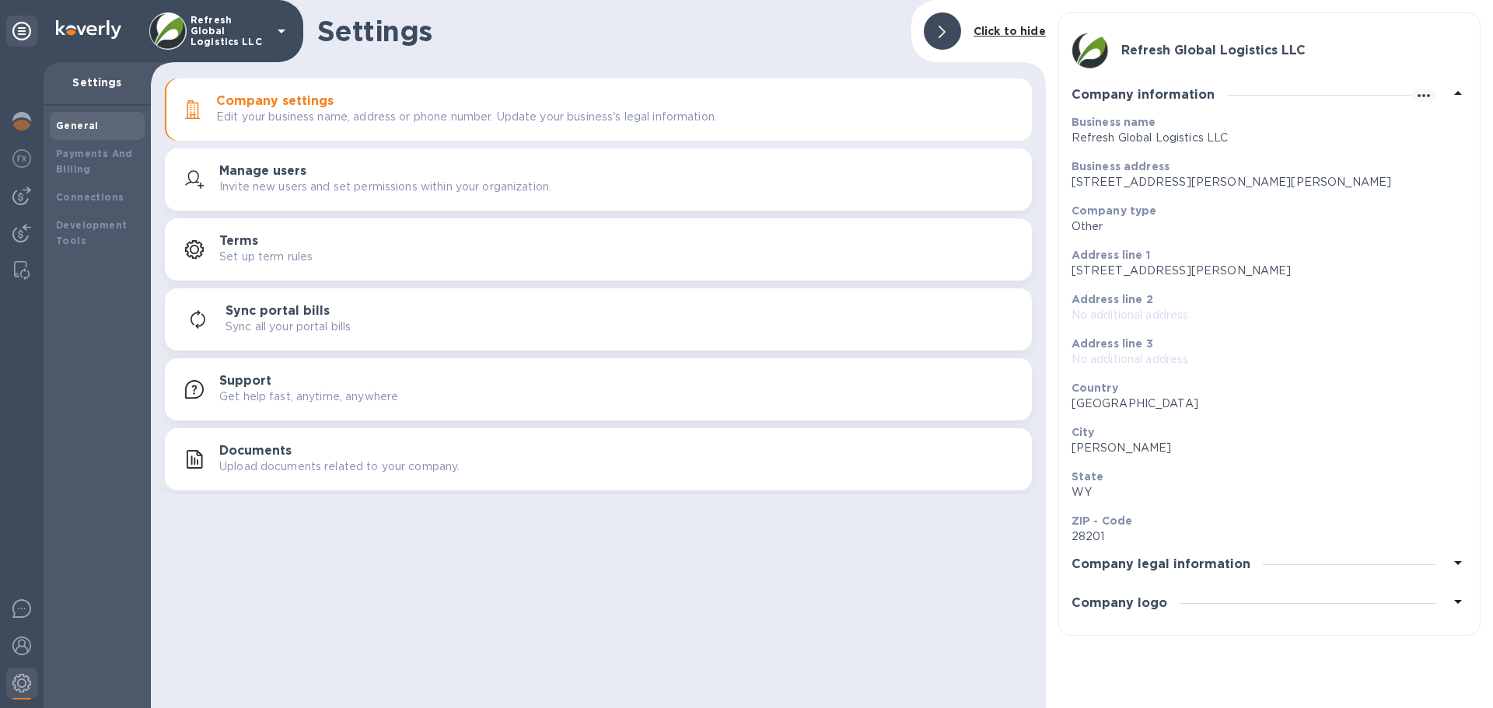
click at [1464, 557] on icon at bounding box center [1458, 563] width 19 height 19
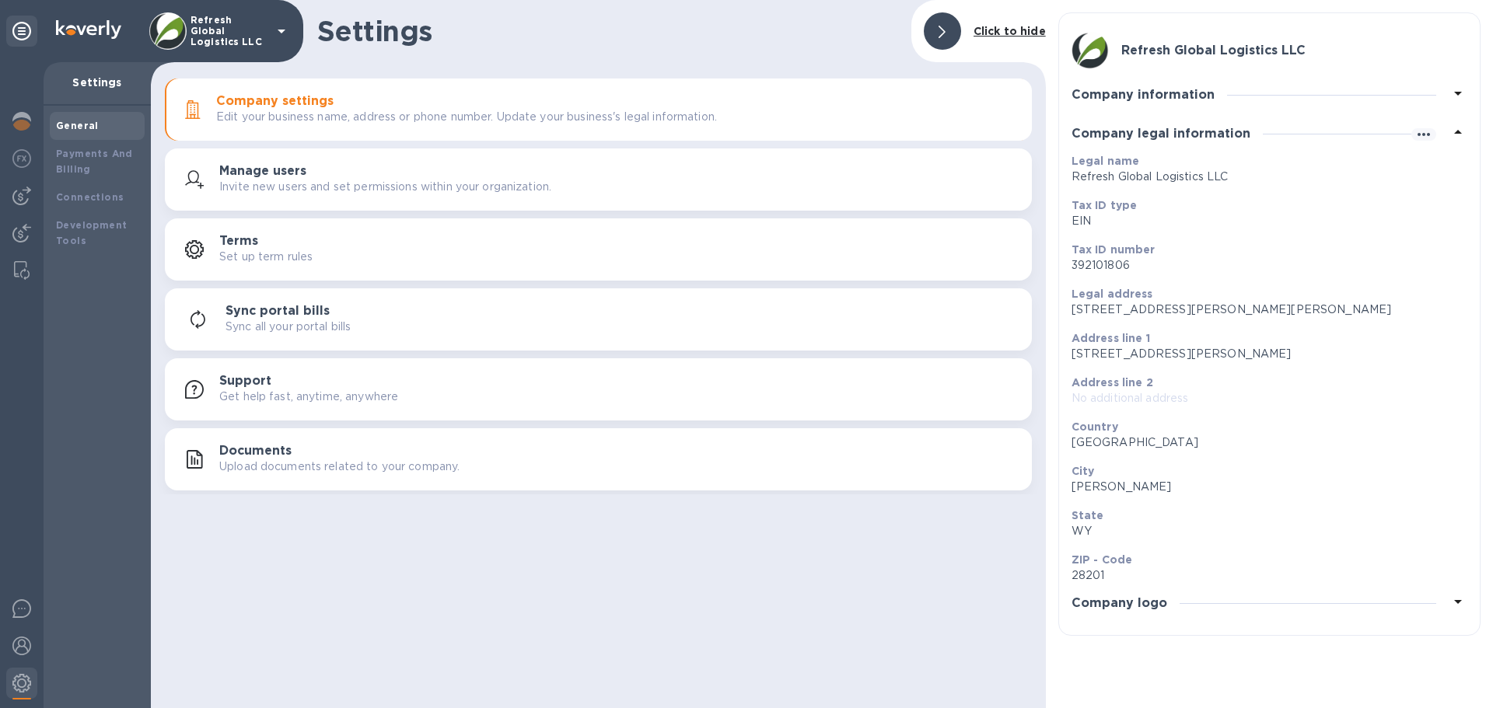
click at [1454, 601] on icon at bounding box center [1458, 602] width 19 height 19
